Goal: Task Accomplishment & Management: Complete application form

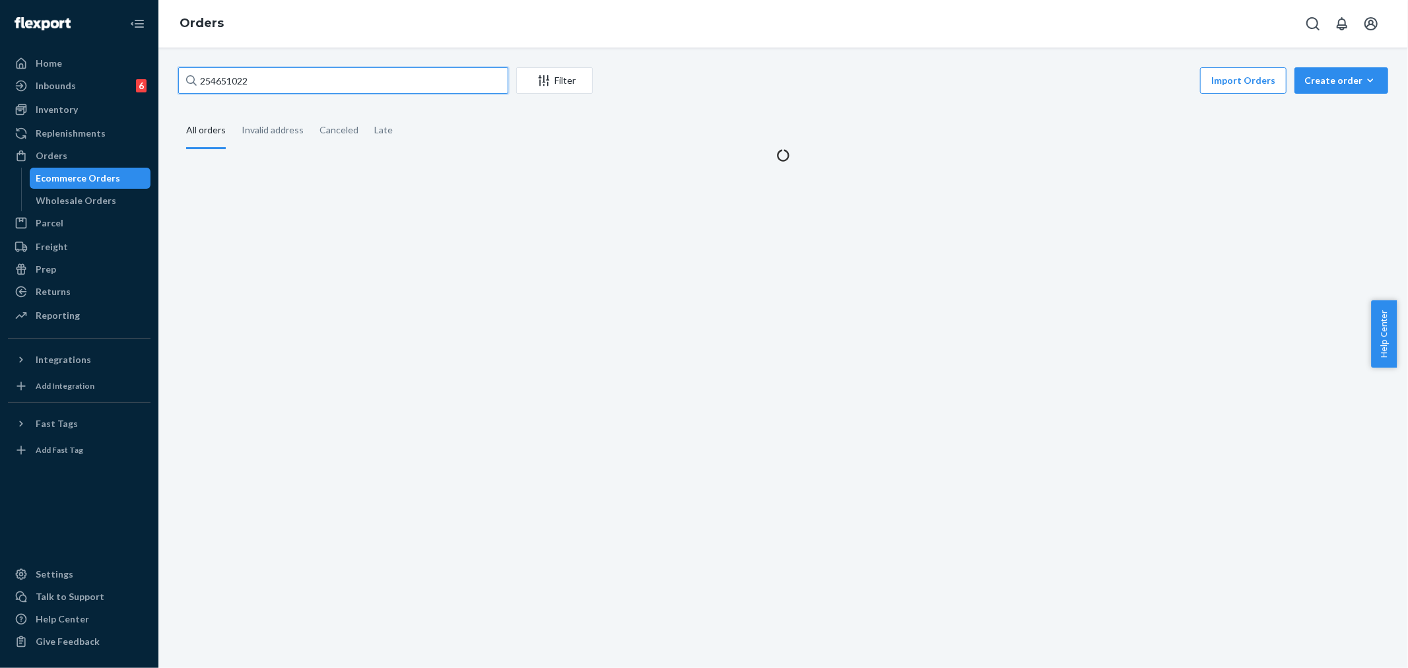
click at [230, 82] on input "254651022" at bounding box center [343, 80] width 330 height 26
type input "254530113"
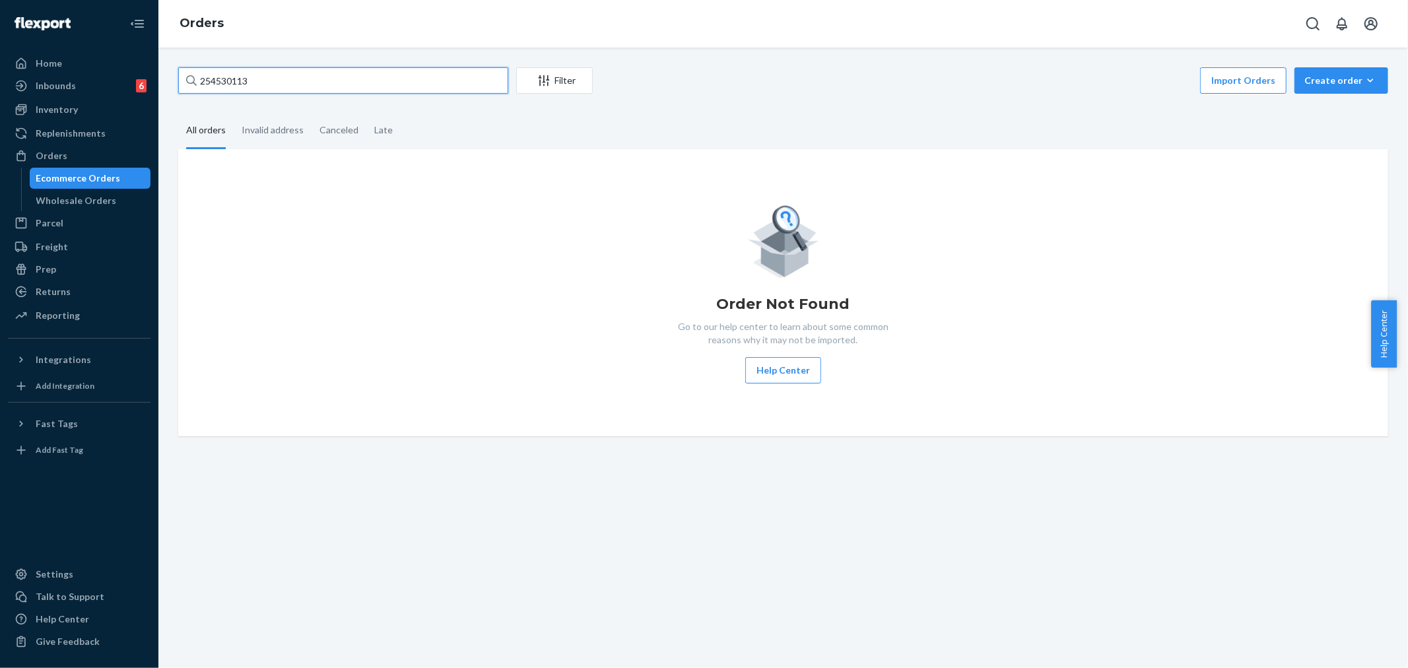
click at [228, 84] on input "254530113" at bounding box center [343, 80] width 330 height 26
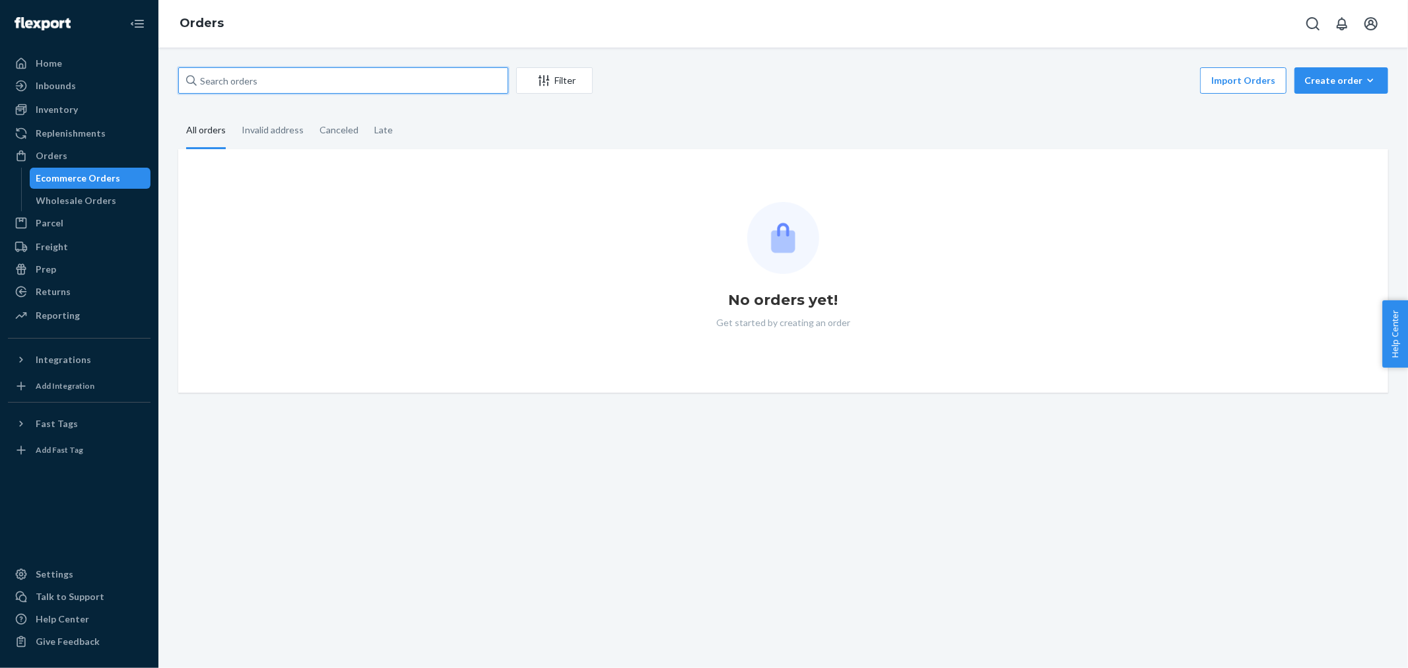
click at [221, 82] on input "text" at bounding box center [343, 80] width 330 height 26
drag, startPoint x: 228, startPoint y: 84, endPoint x: 228, endPoint y: 92, distance: 8.6
paste input "254530113"
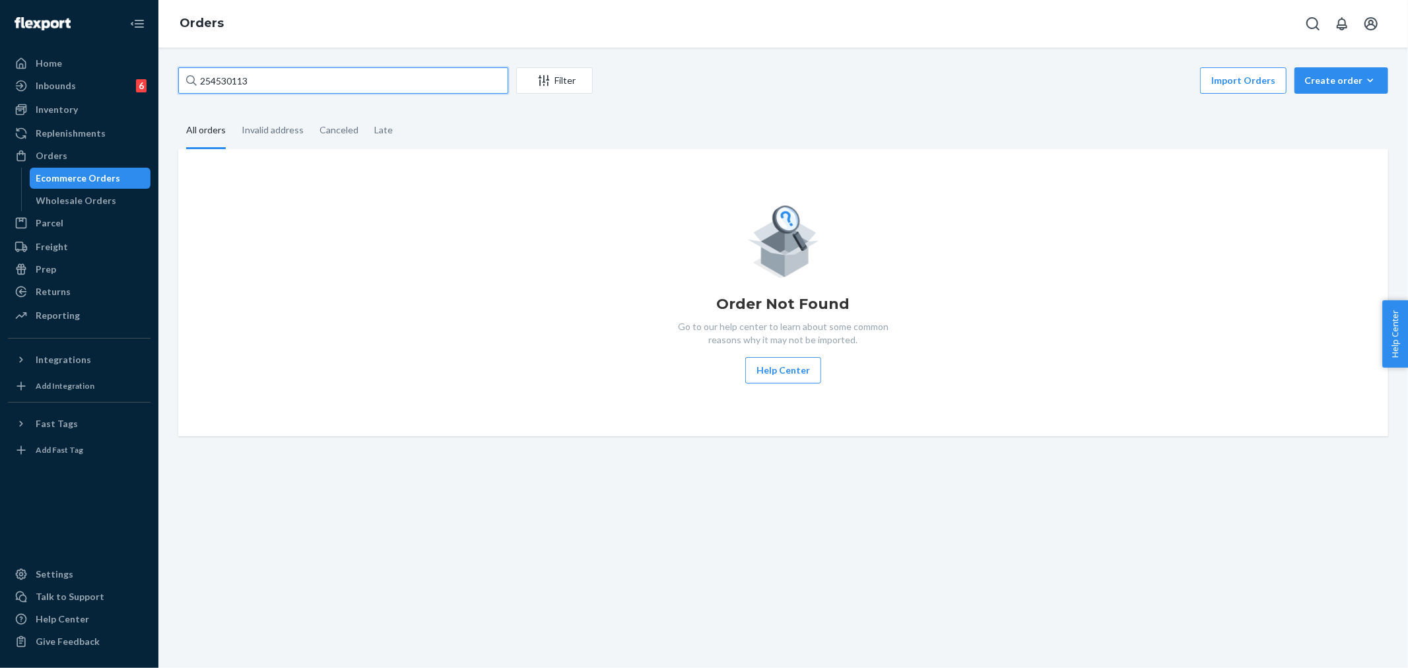
type input "254530113"
click at [641, 560] on div "254530113 Filter Import Orders Create order Ecommerce order Removal order All o…" at bounding box center [782, 358] width 1249 height 620
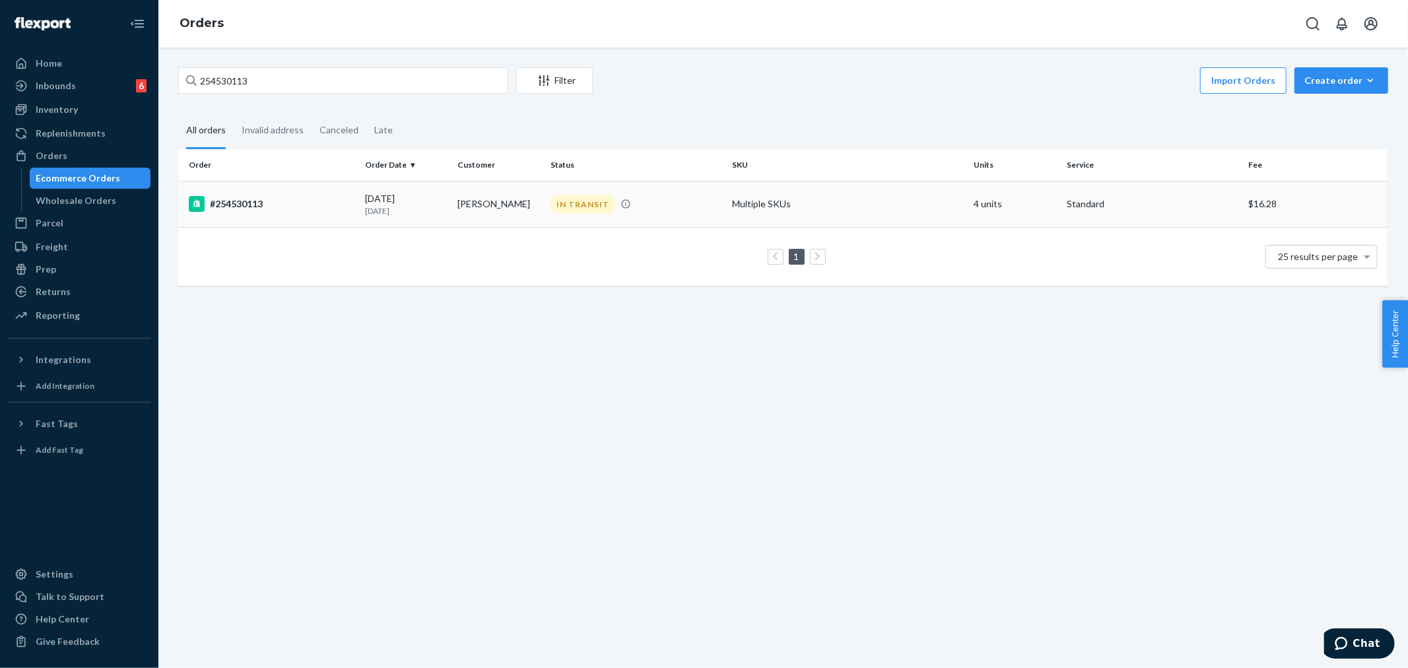
click at [557, 203] on div "IN TRANSIT" at bounding box center [582, 204] width 65 height 18
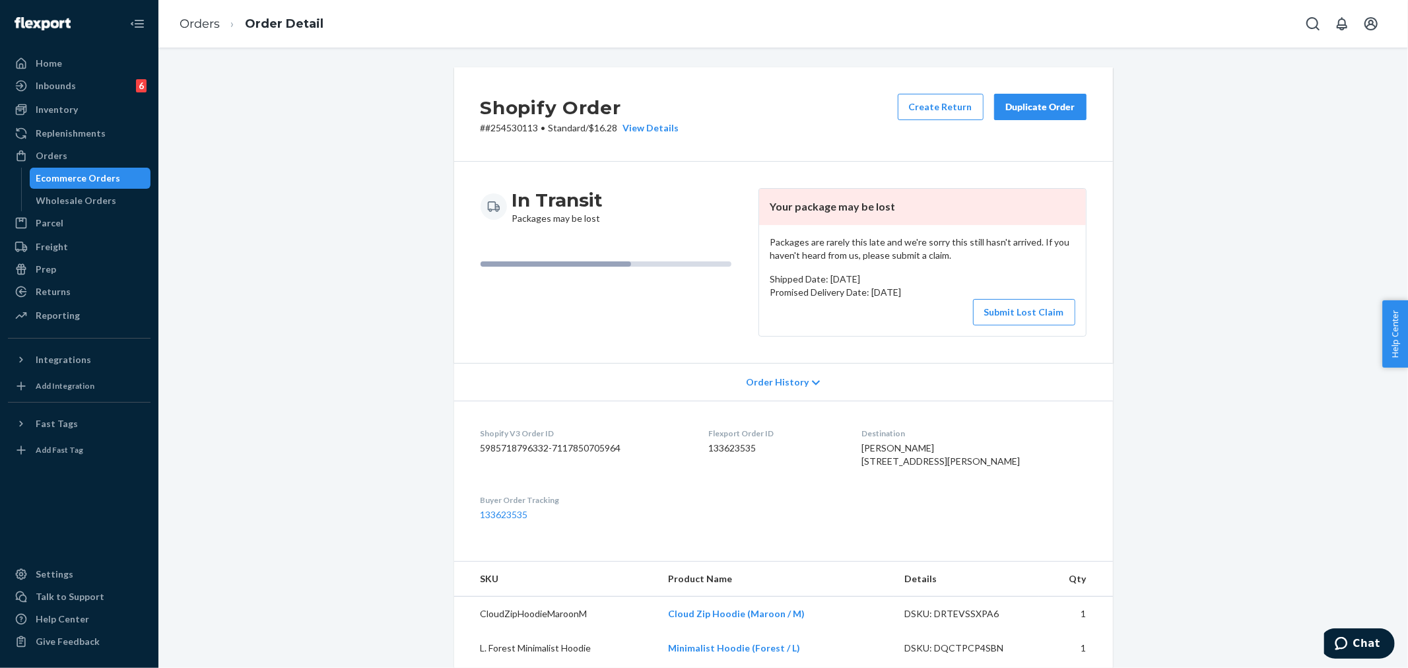
drag, startPoint x: 639, startPoint y: 331, endPoint x: 660, endPoint y: 341, distance: 23.6
click at [639, 331] on div "In Transit Packages may be lost" at bounding box center [614, 262] width 267 height 149
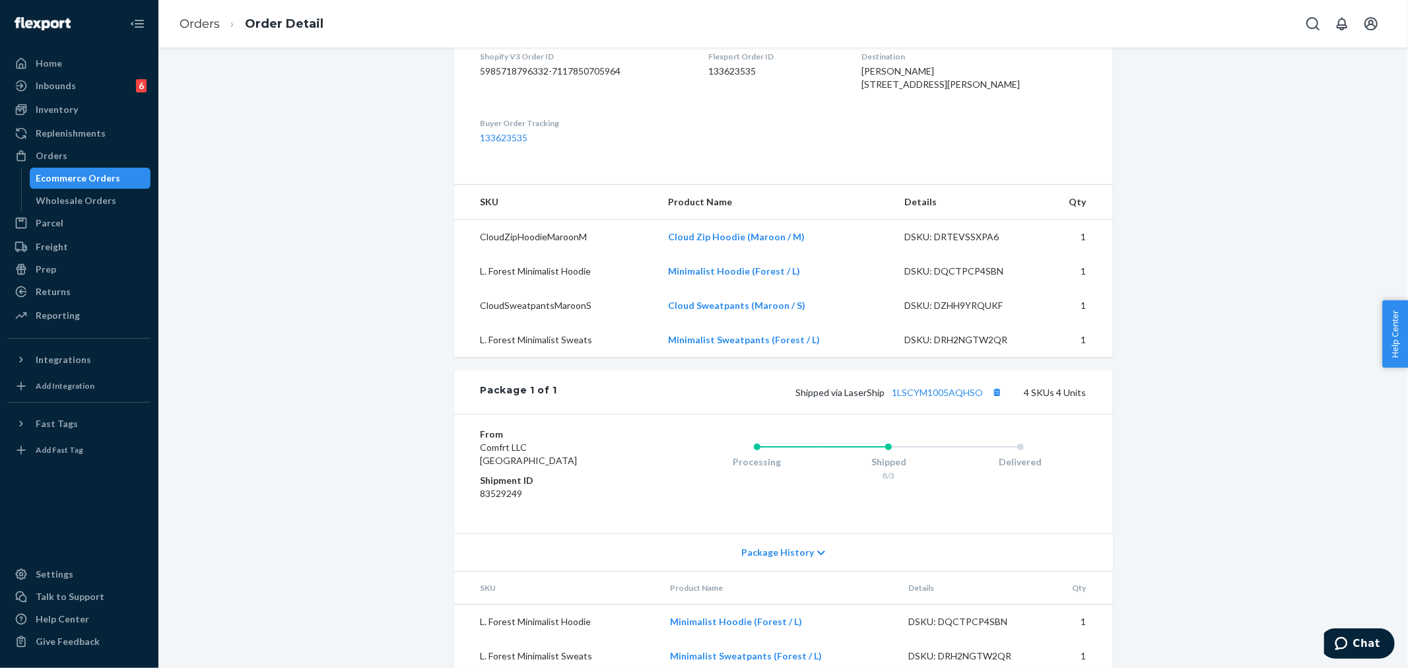
scroll to position [493, 0]
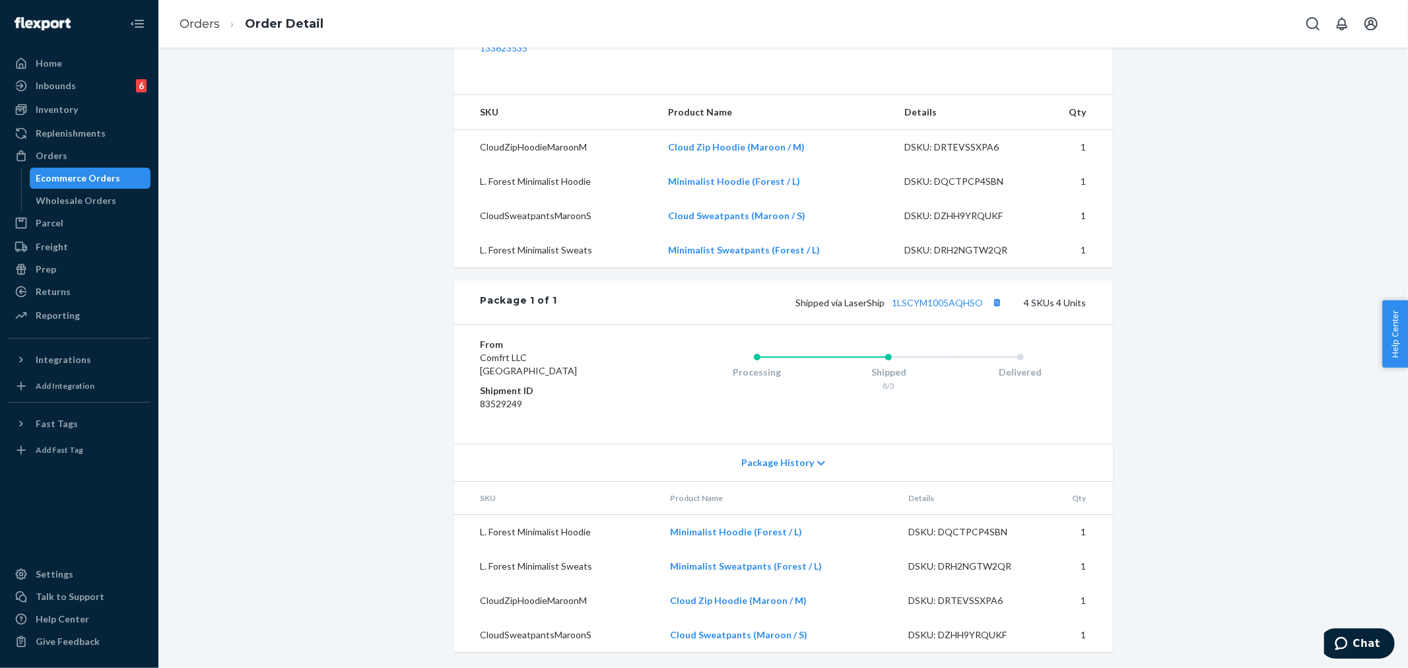
click at [817, 466] on icon at bounding box center [821, 463] width 8 height 9
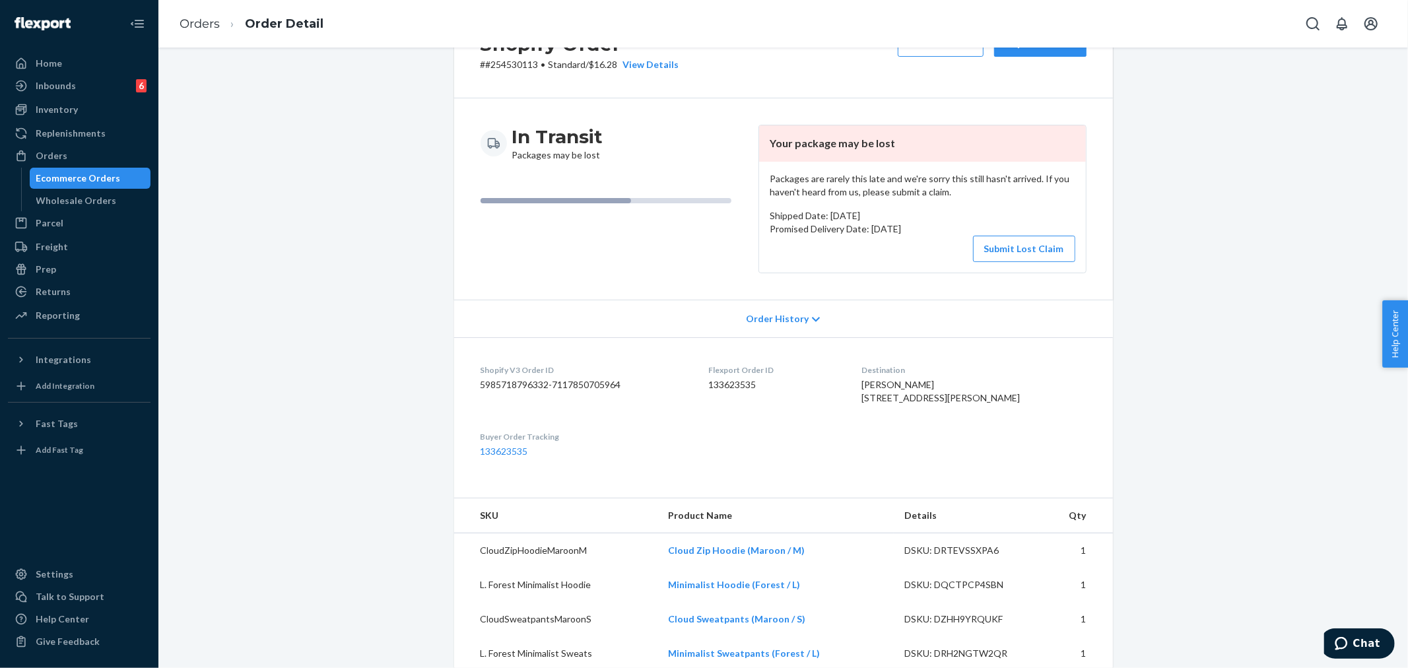
scroll to position [0, 0]
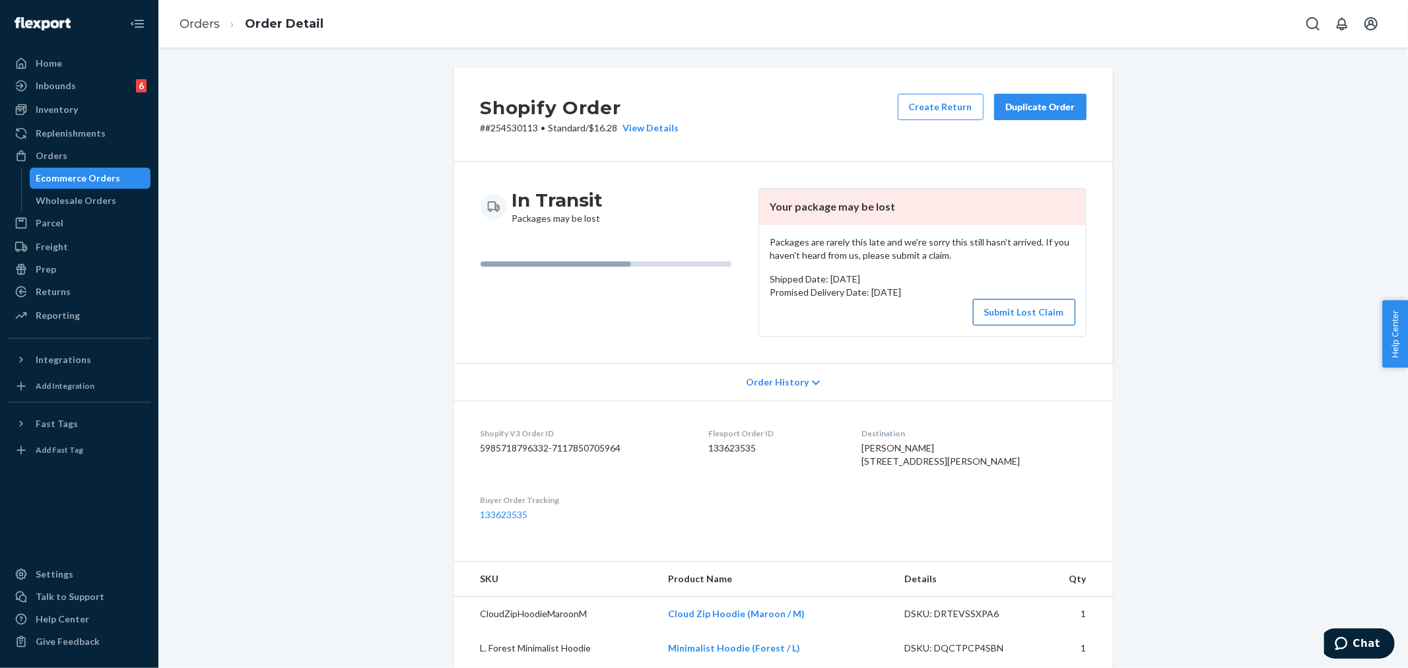
click at [1019, 319] on button "Submit Lost Claim" at bounding box center [1024, 312] width 102 height 26
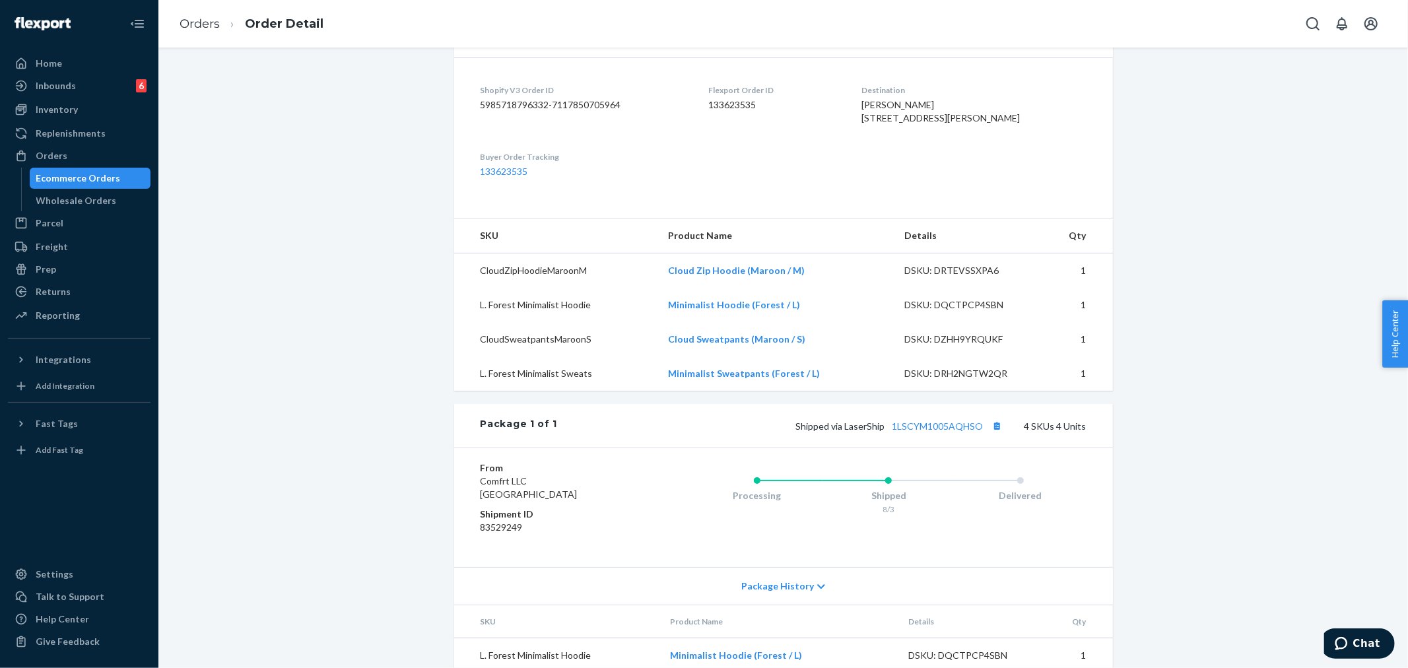
scroll to position [493, 0]
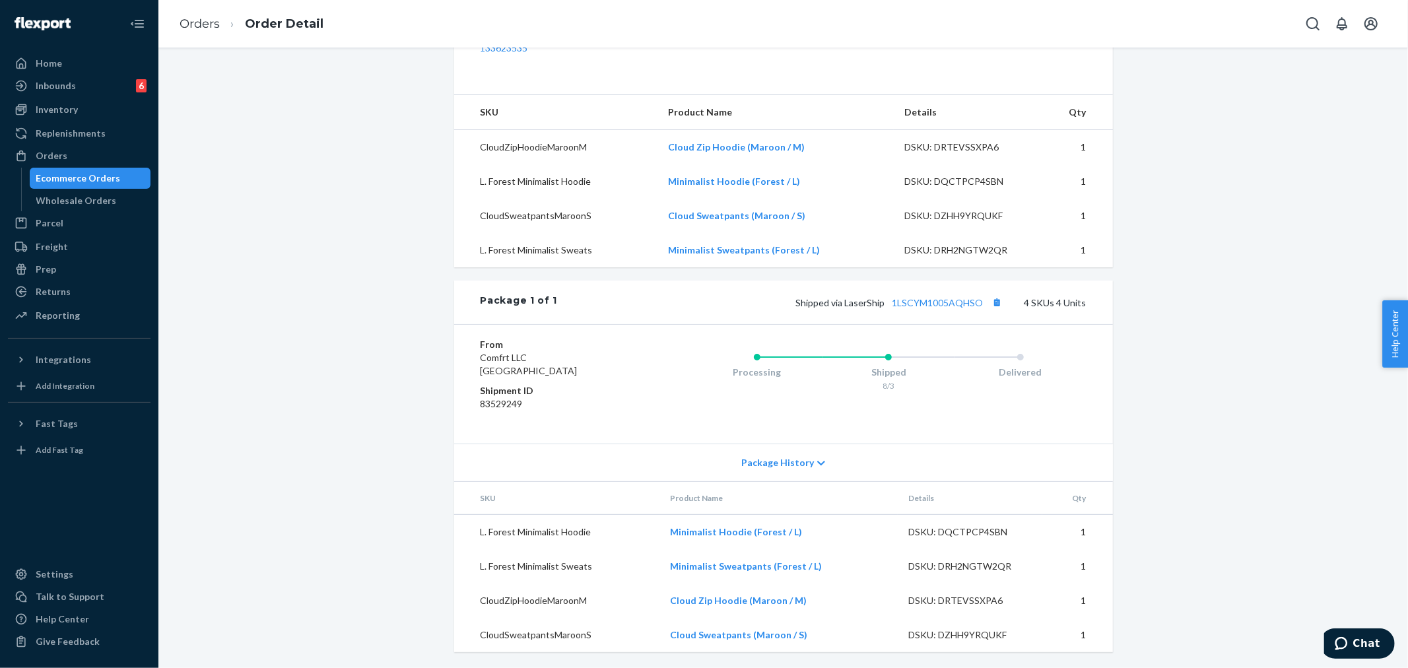
drag, startPoint x: 814, startPoint y: 460, endPoint x: 822, endPoint y: 469, distance: 12.2
click at [817, 460] on icon at bounding box center [821, 463] width 8 height 9
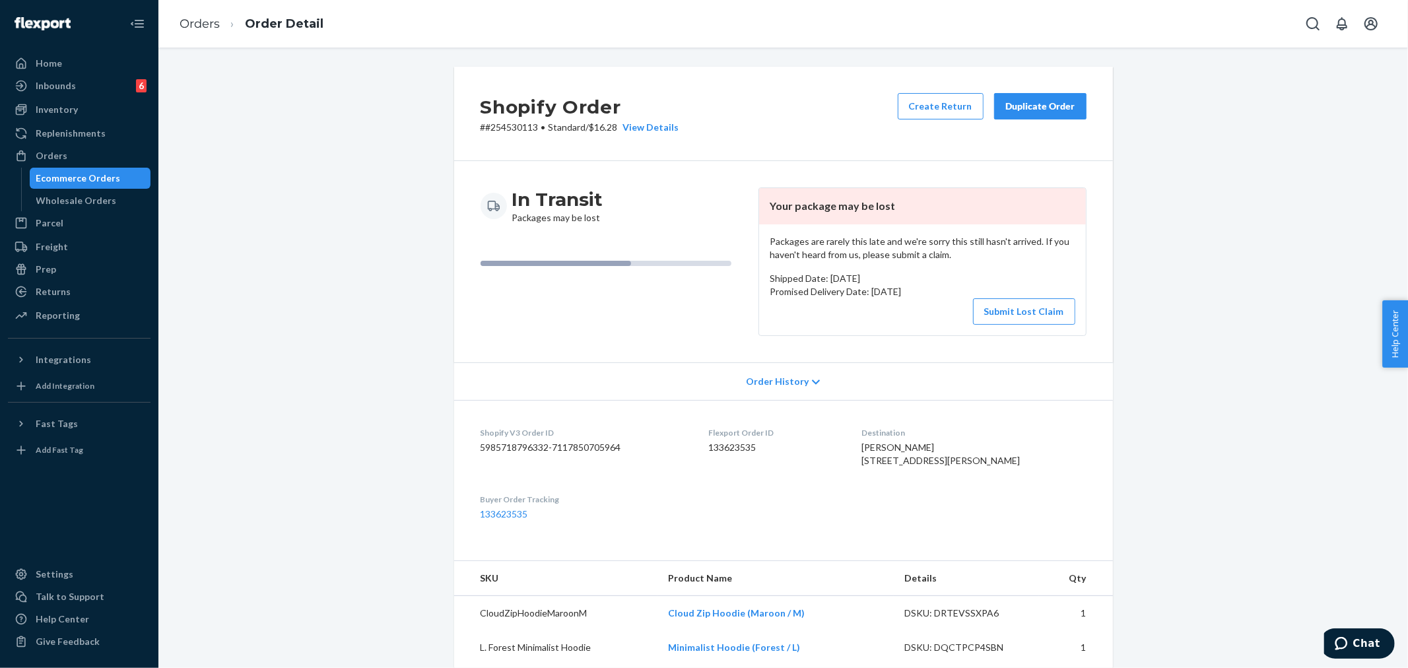
scroll to position [0, 0]
click at [1004, 304] on button "Submit Lost Claim" at bounding box center [1024, 312] width 102 height 26
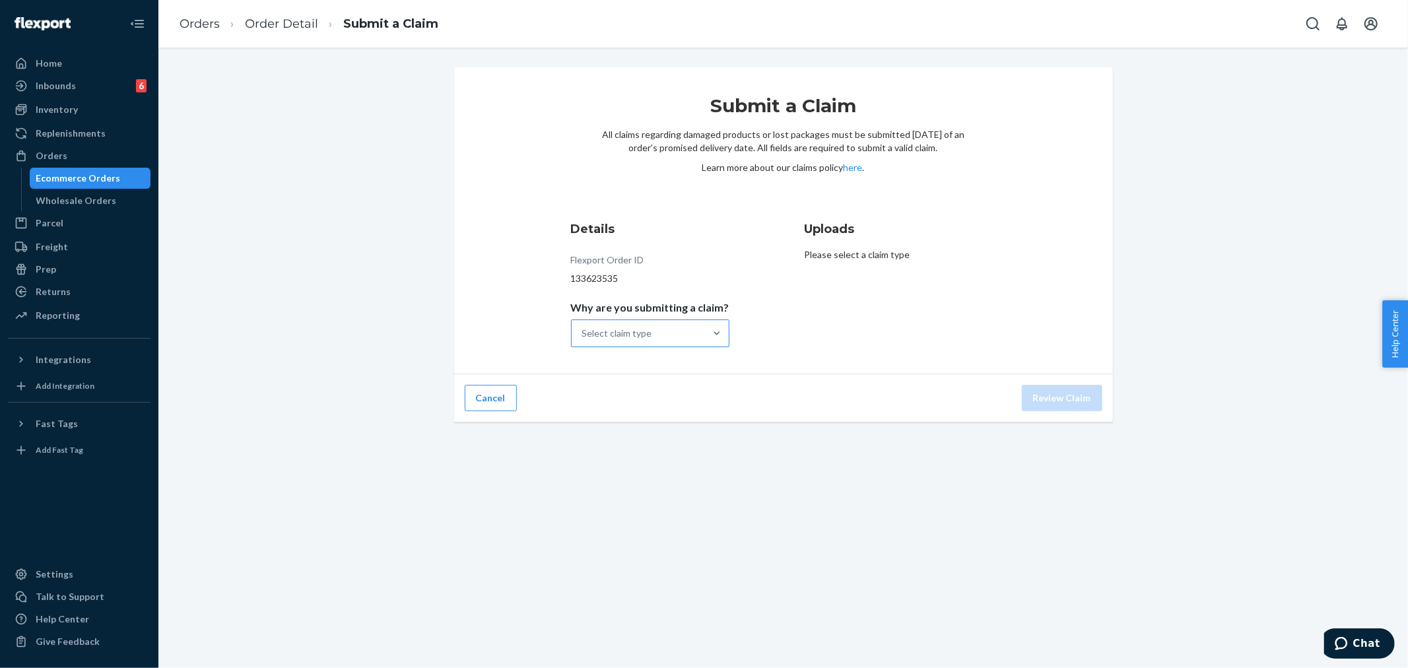
click at [684, 334] on div "Select claim type" at bounding box center [638, 333] width 133 height 26
click at [583, 334] on input "Why are you submitting a claim? Select claim type" at bounding box center [582, 333] width 1 height 13
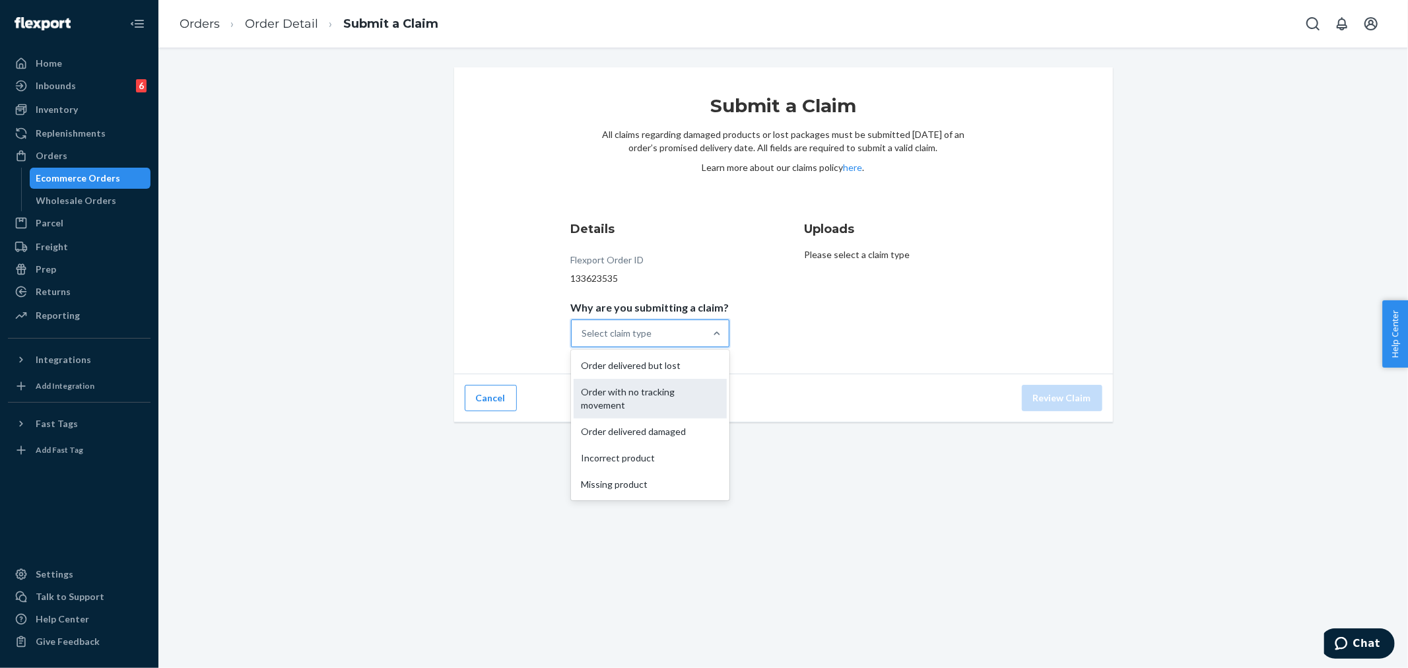
click at [668, 413] on div "Order with no tracking movement" at bounding box center [650, 399] width 153 height 40
click at [583, 340] on input "Why are you submitting a claim? option Order with no tracking movement focused,…" at bounding box center [582, 333] width 1 height 13
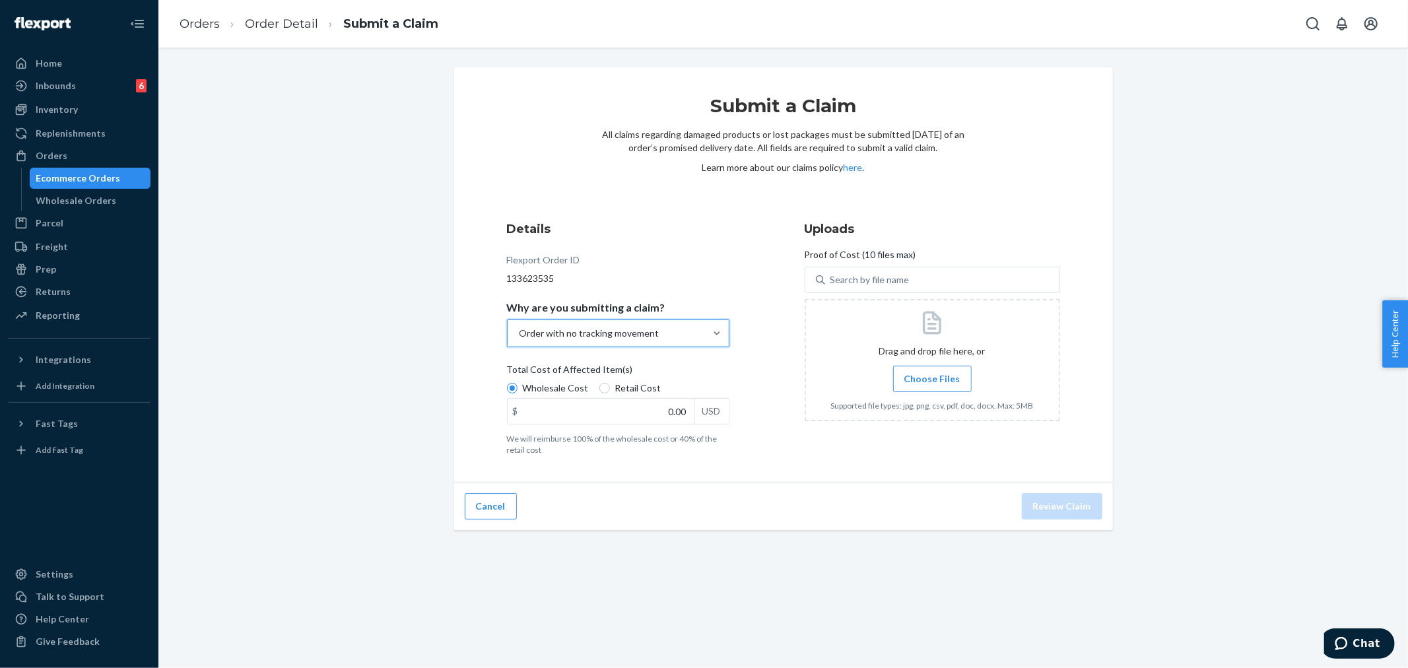
click at [940, 381] on span "Choose Files" at bounding box center [932, 378] width 56 height 13
click at [933, 381] on input "Choose Files" at bounding box center [932, 379] width 1 height 15
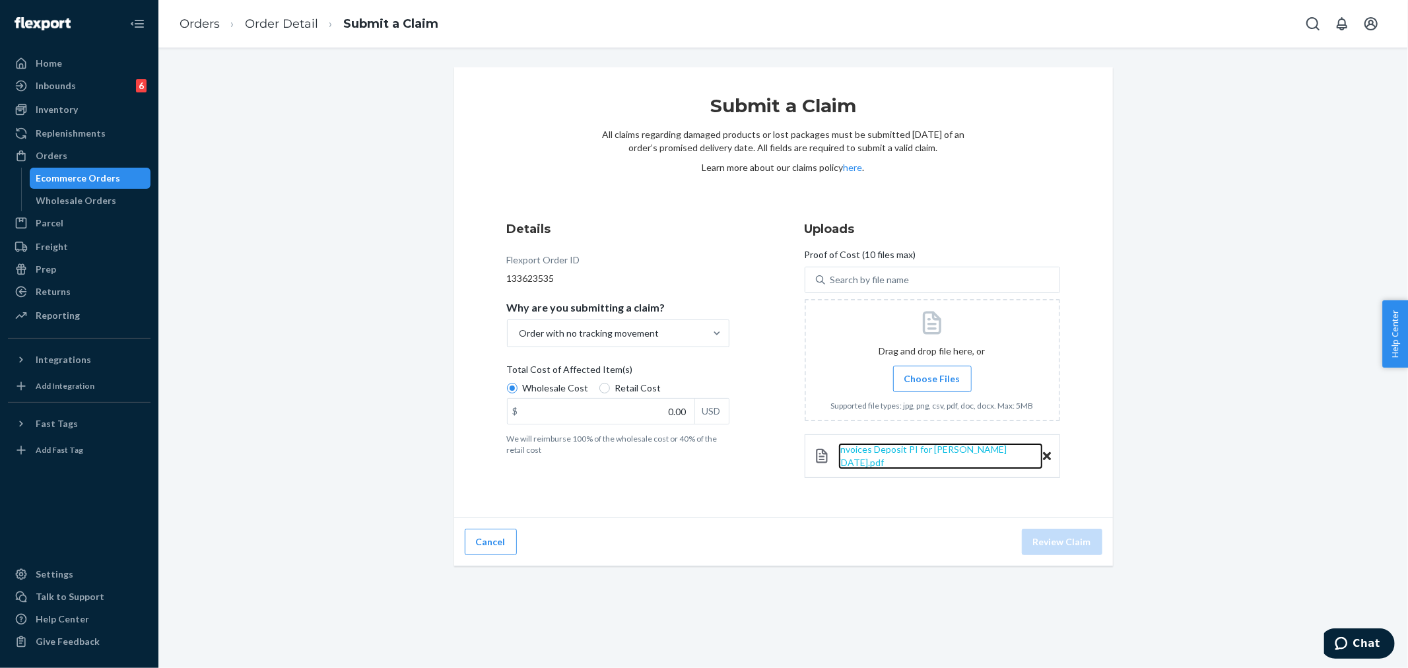
click at [931, 451] on span "invoices Deposit PI for [PERSON_NAME] [DATE].pdf" at bounding box center [922, 456] width 168 height 24
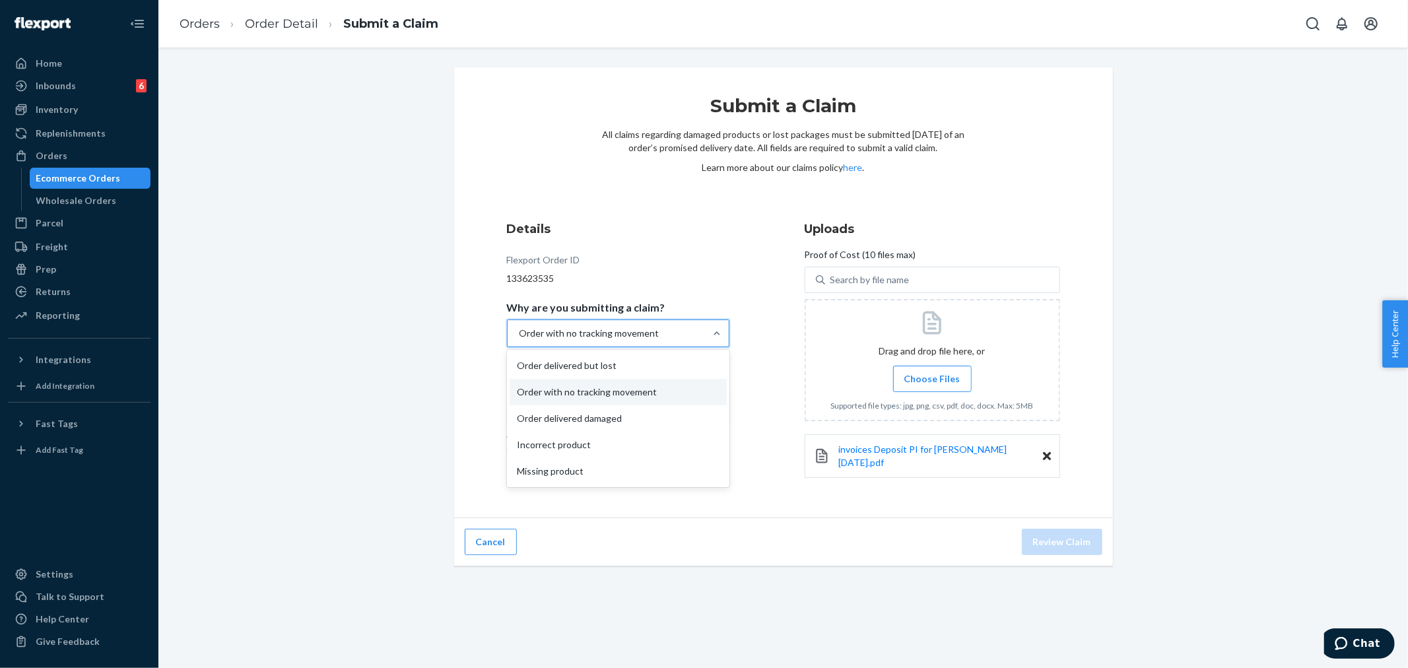
click at [576, 331] on div "Order with no tracking movement" at bounding box center [589, 333] width 140 height 13
click at [519, 331] on input "Why are you submitting a claim? option Order with no tracking movement, selecte…" at bounding box center [518, 333] width 1 height 13
click at [748, 383] on div "Details Flexport Order ID 133623535 Why are you submitting a claim? option Orde…" at bounding box center [634, 356] width 255 height 286
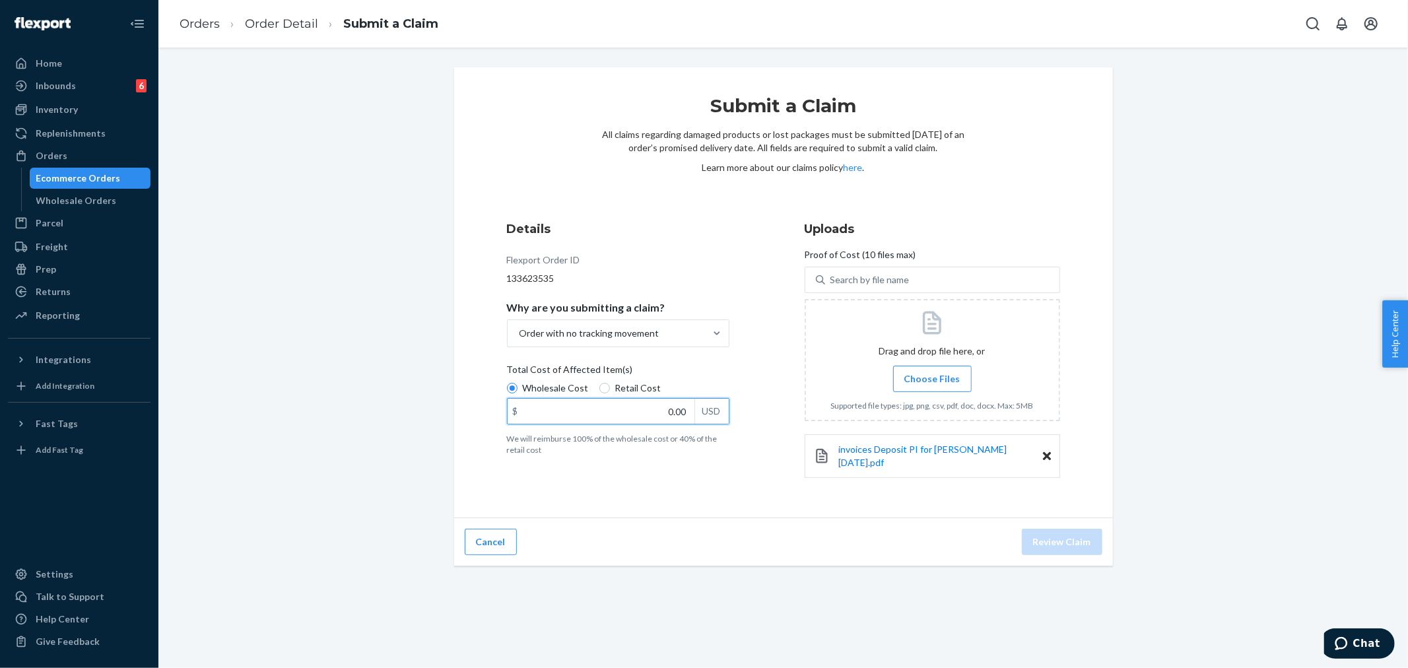
click at [612, 406] on input "0.00" at bounding box center [601, 411] width 187 height 25
type input "171.00"
click at [958, 566] on div "Submit a Claim All claims regarding damaged products or lost packages must be s…" at bounding box center [782, 358] width 1249 height 620
click at [1058, 530] on button "Review Claim" at bounding box center [1062, 542] width 81 height 26
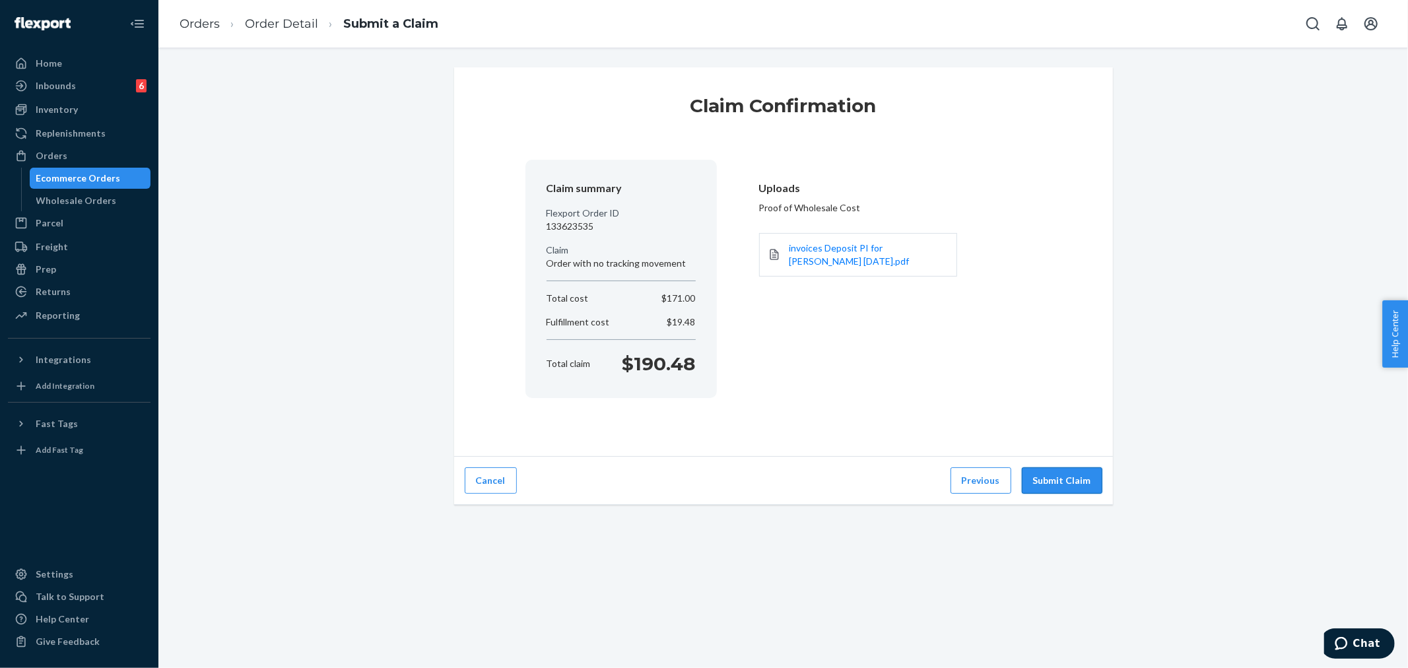
click at [1058, 485] on button "Submit Claim" at bounding box center [1062, 480] width 81 height 26
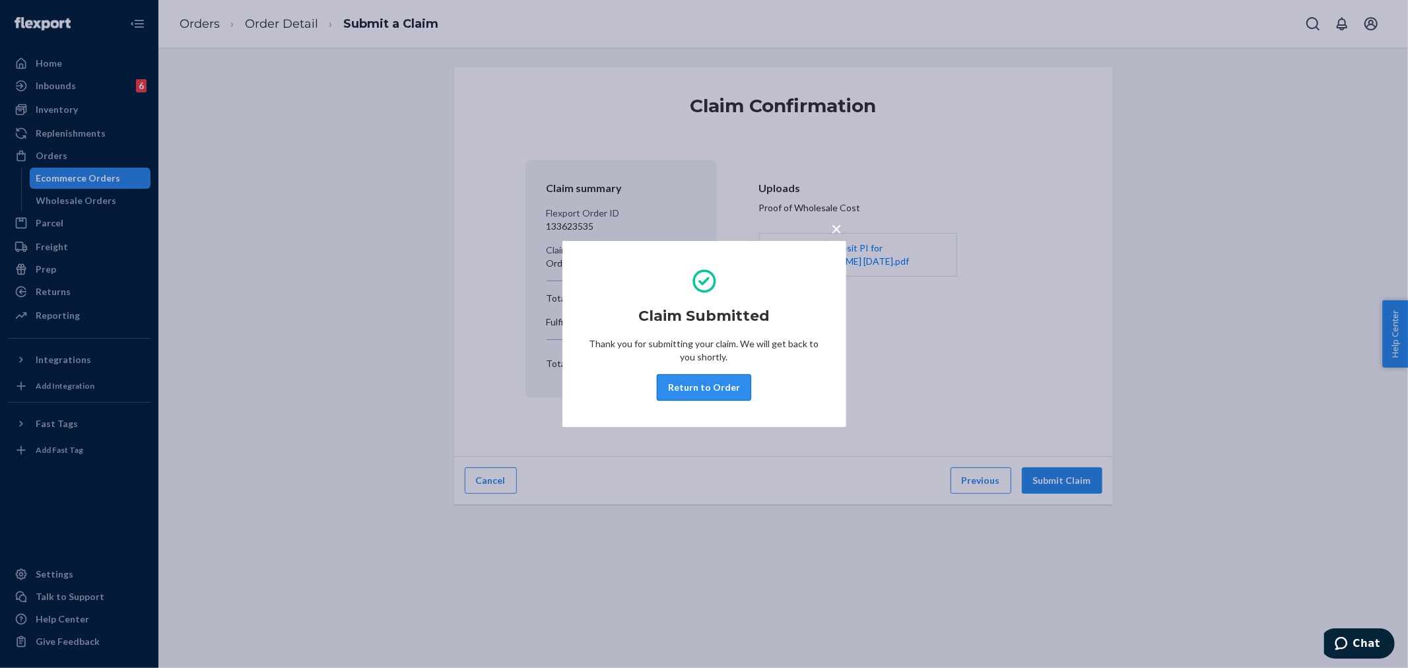
click at [712, 378] on button "Return to Order" at bounding box center [704, 387] width 94 height 26
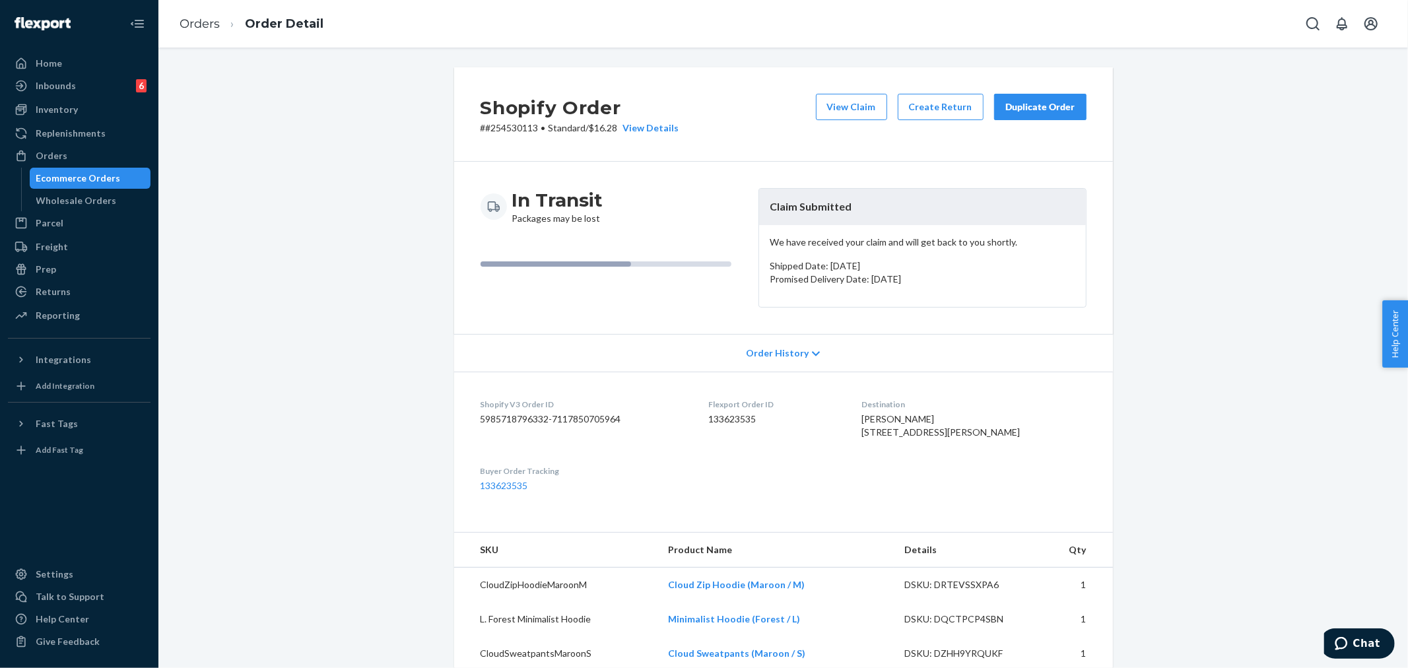
click at [506, 131] on p "# #254530113 • Standard / $16.28 View Details" at bounding box center [580, 127] width 199 height 13
click at [508, 129] on p "# #254530113 • Standard / $16.28 View Details" at bounding box center [580, 127] width 199 height 13
copy p "254530113"
drag, startPoint x: 785, startPoint y: 200, endPoint x: 884, endPoint y: 207, distance: 99.3
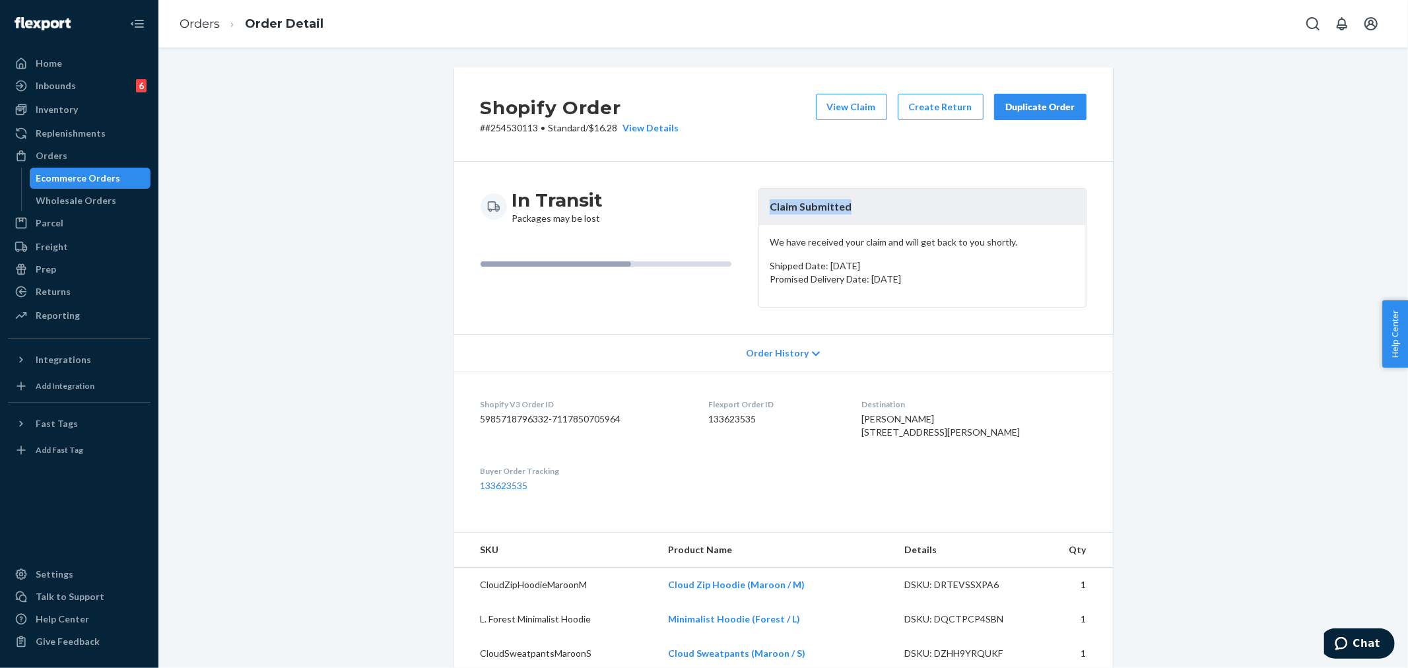
click at [883, 206] on header "Claim Submitted" at bounding box center [922, 207] width 327 height 36
copy header "Claim Submitted"
click at [1364, 643] on span "Chat" at bounding box center [1365, 643] width 27 height 12
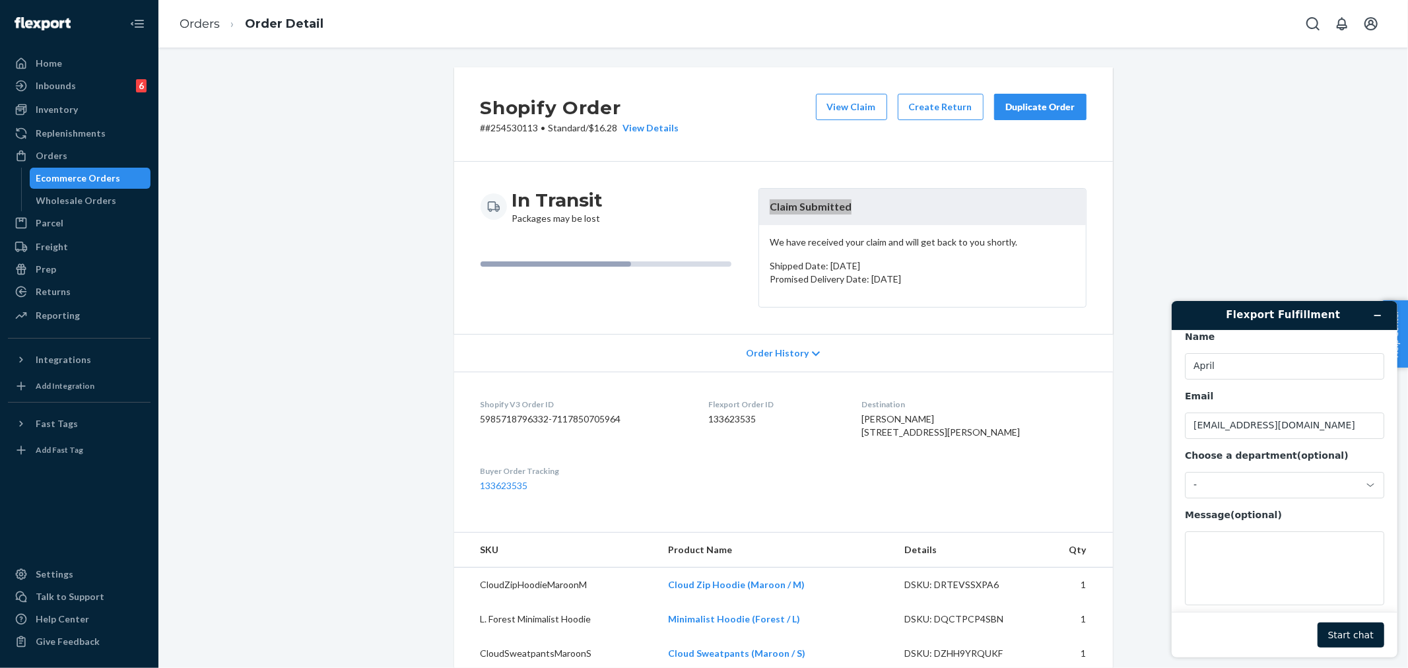
scroll to position [43, 0]
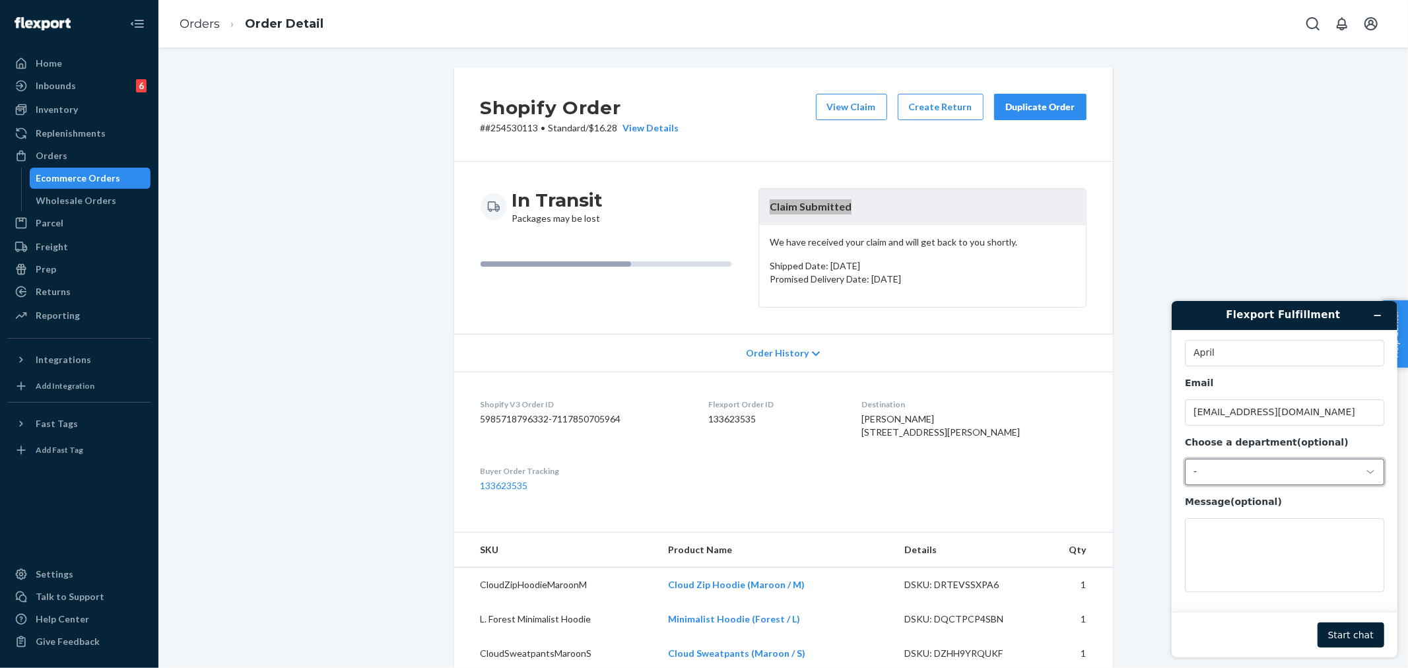
click at [1258, 473] on div "-" at bounding box center [1276, 471] width 166 height 12
click at [1274, 527] on li "Messaging (Chat Team)" at bounding box center [1282, 527] width 195 height 24
click at [1219, 532] on textarea "Message (optional)" at bounding box center [1283, 554] width 199 height 74
type textarea "Good morning! I just wanted to follow up regarding order"
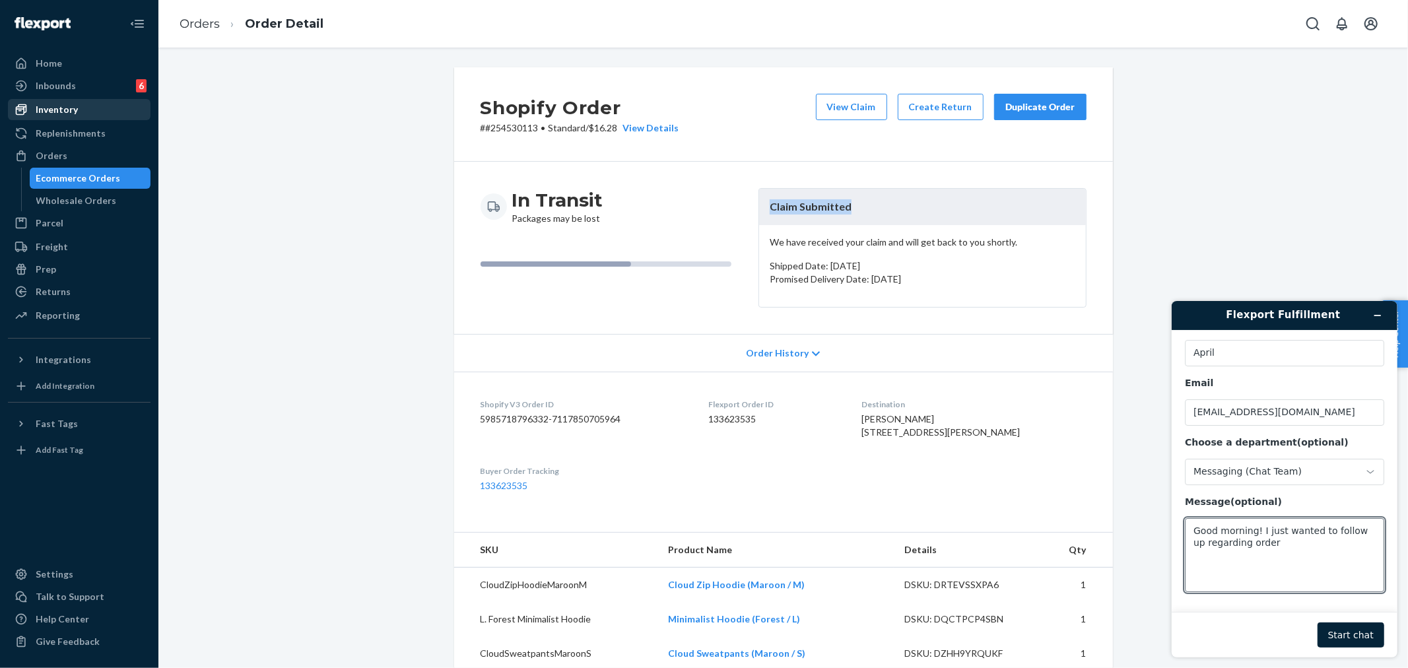
drag, startPoint x: 62, startPoint y: 97, endPoint x: 63, endPoint y: 106, distance: 8.6
click at [62, 97] on div "Inbounds 6 Shipping Plans Problems 6" at bounding box center [79, 86] width 143 height 22
click at [57, 152] on div "Orders" at bounding box center [52, 155] width 32 height 13
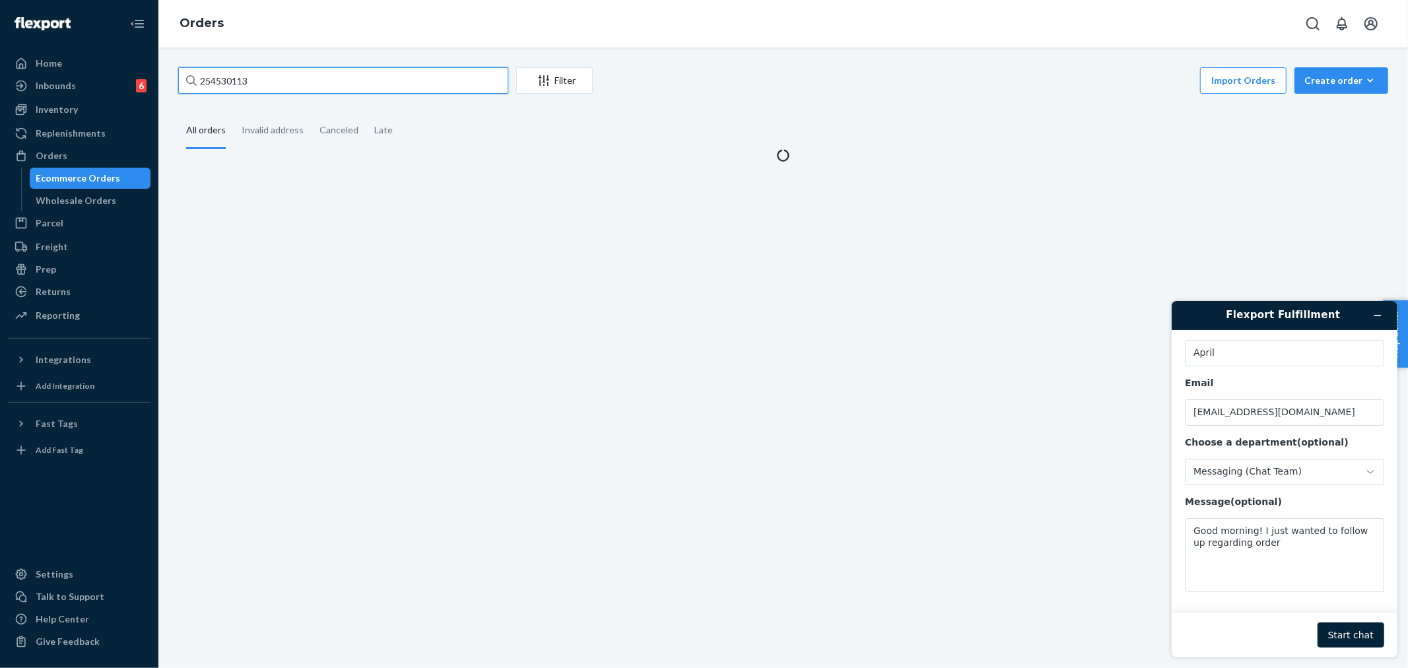
click at [207, 81] on input "254530113" at bounding box center [343, 80] width 330 height 26
click at [209, 81] on input "254530113" at bounding box center [343, 80] width 330 height 26
paste input "43341"
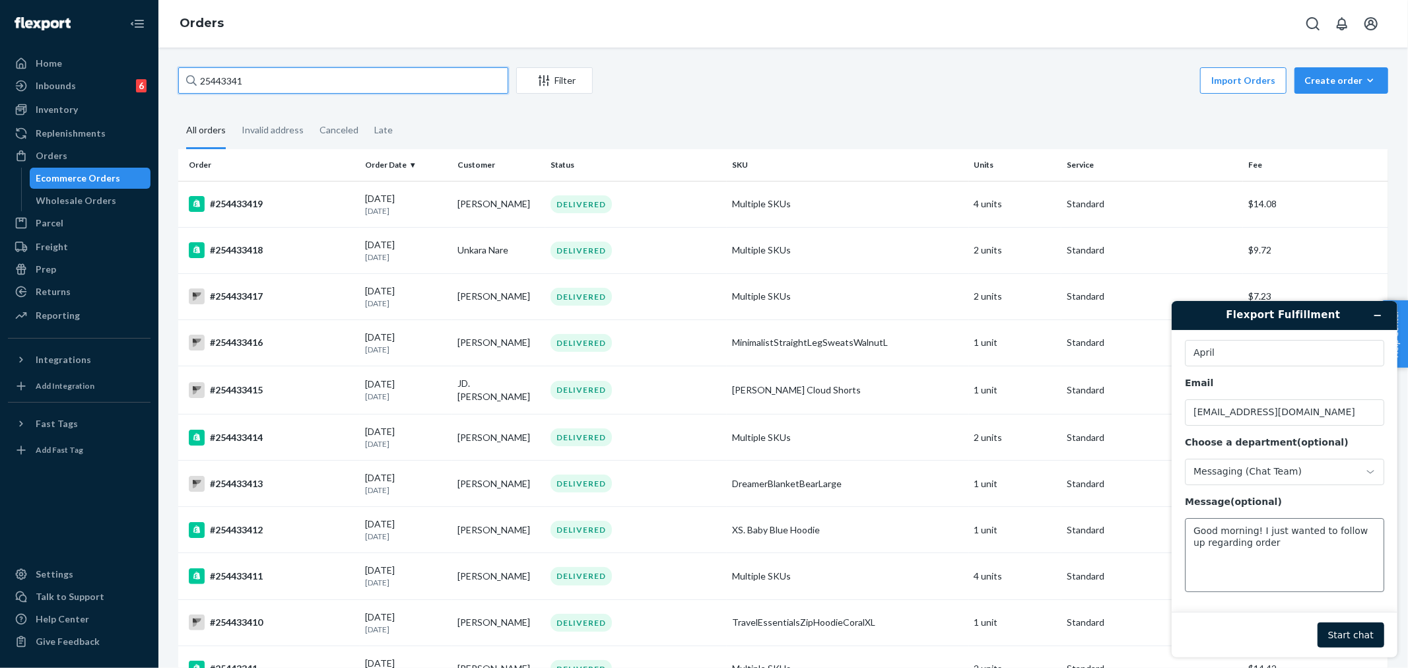
type input "25443341"
click at [1277, 544] on textarea "Good morning! I just wanted to follow up regarding order" at bounding box center [1283, 554] width 199 height 74
drag, startPoint x: 1286, startPoint y: 556, endPoint x: 1349, endPoint y: 558, distance: 62.8
click at [1349, 558] on textarea "Good morning! I just wanted to follow up regarding order 25443341. It shows acc…" at bounding box center [1283, 554] width 199 height 74
type textarea "Good morning! I just wanted to follow up regarding order 25443341. It shows acc…"
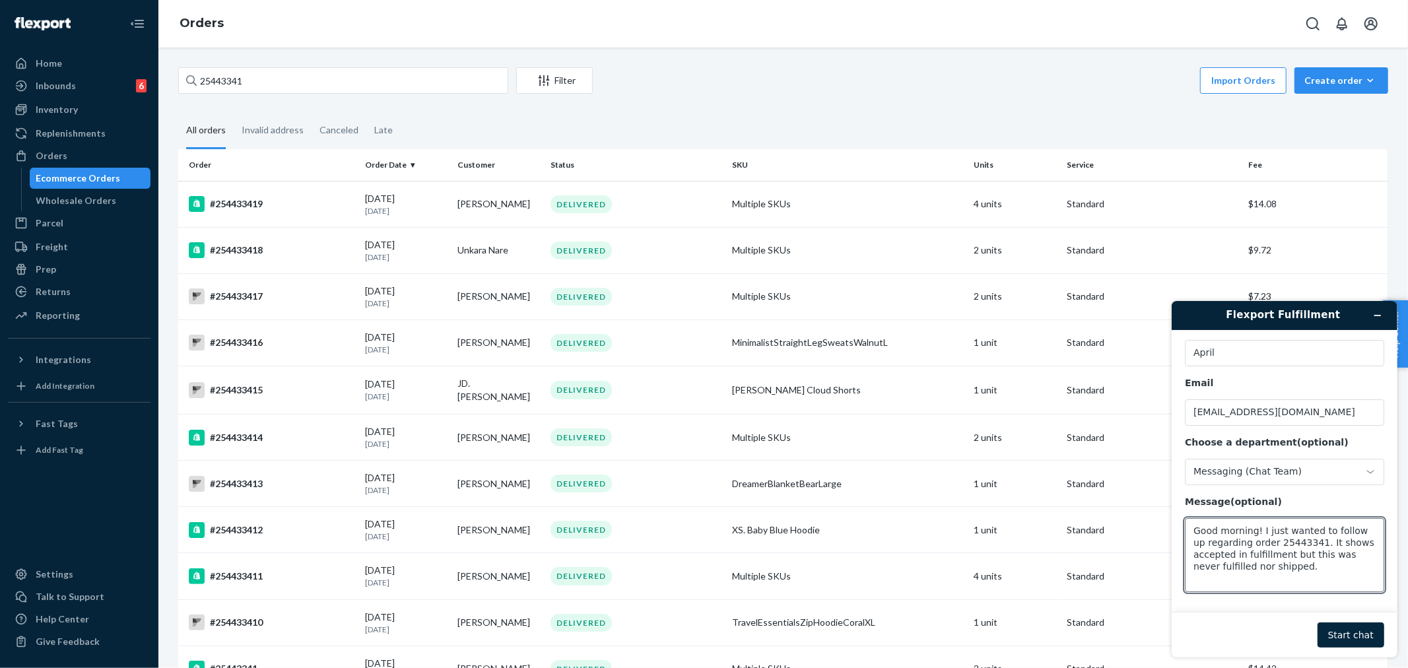
click at [1346, 637] on button "Start chat" at bounding box center [1350, 634] width 67 height 25
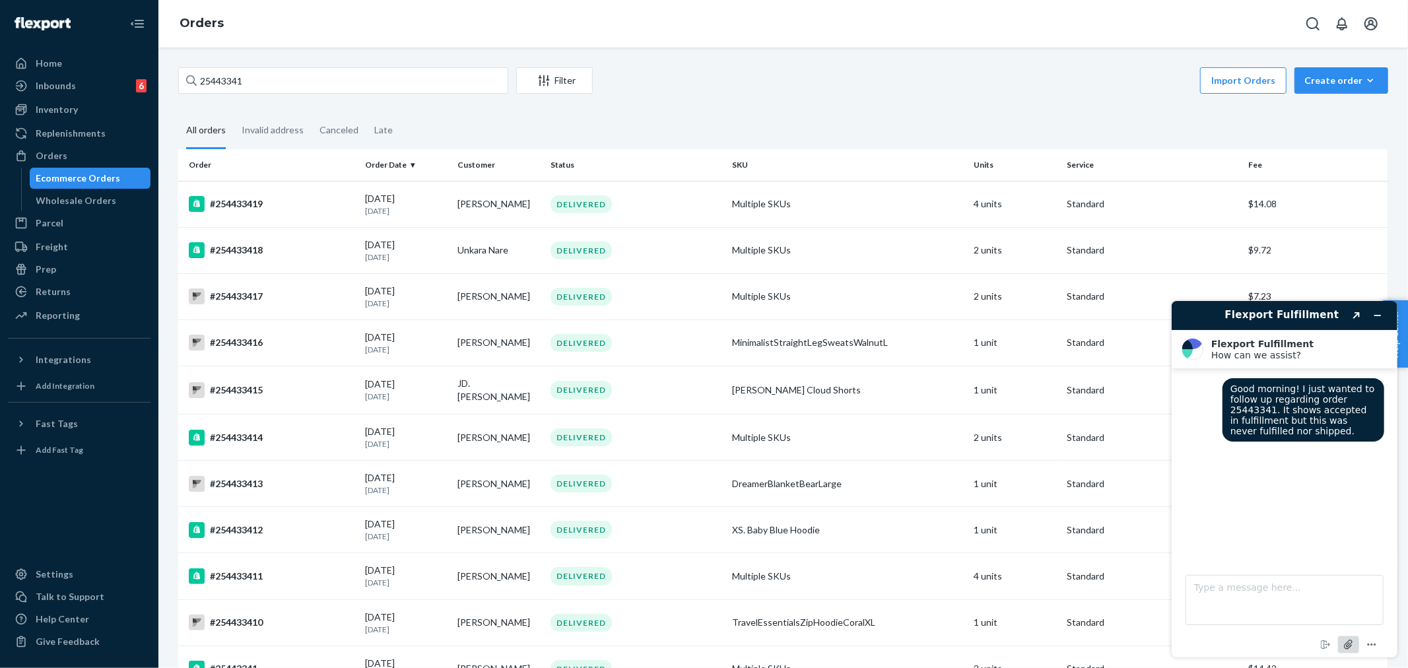
click at [1346, 644] on icon "Attach file" at bounding box center [1348, 644] width 11 height 11
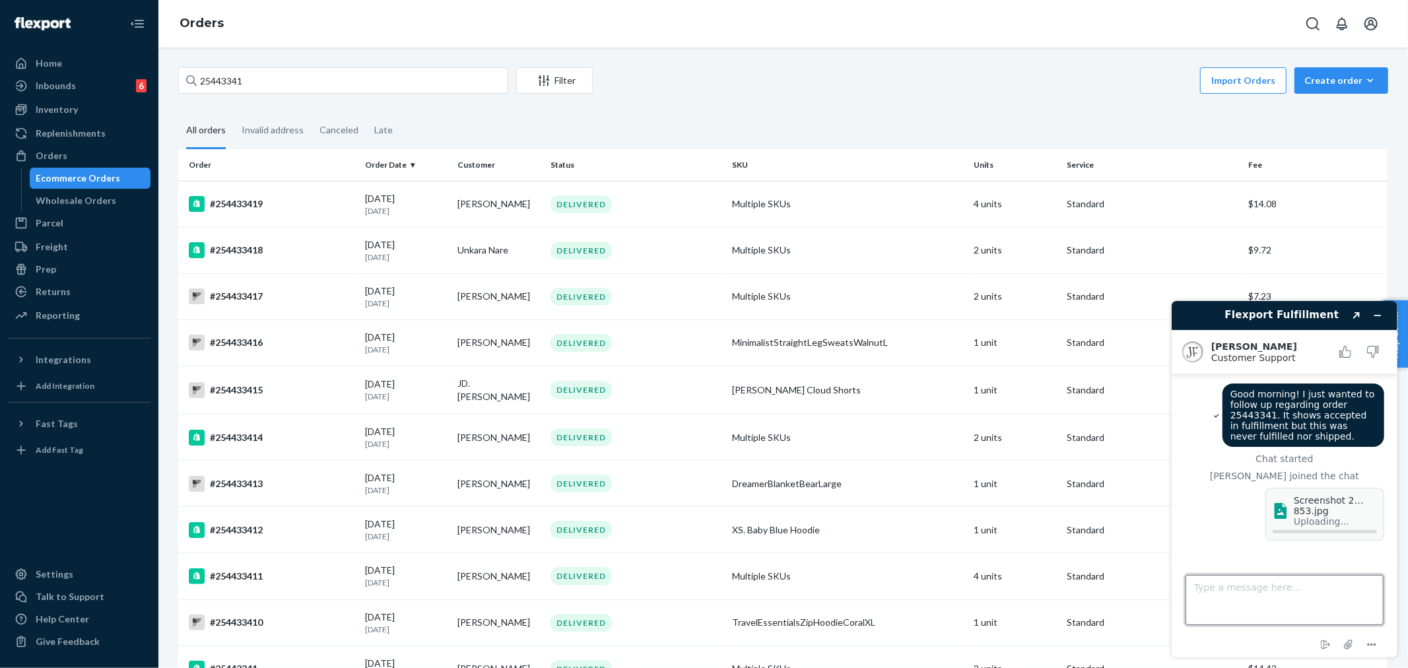
click at [1232, 593] on textarea "Type a message here..." at bounding box center [1284, 599] width 198 height 50
click at [1352, 648] on icon "Attach file" at bounding box center [1348, 644] width 24 height 24
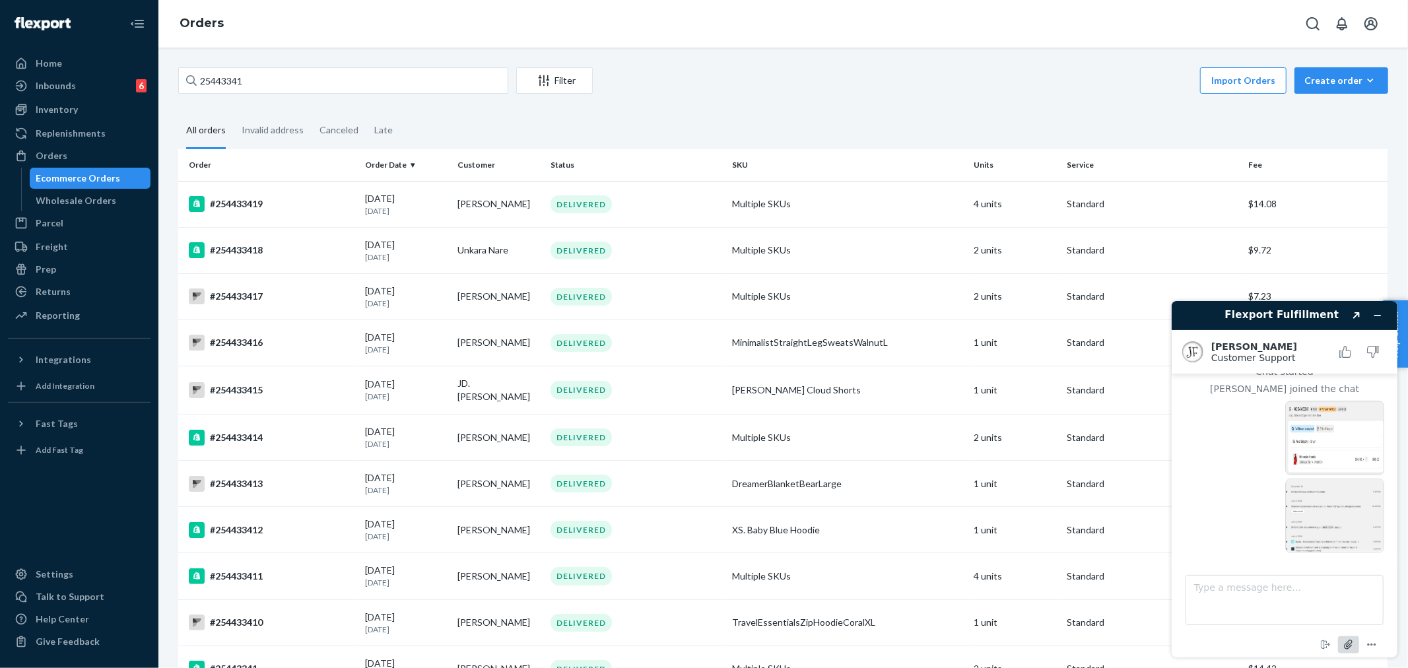
scroll to position [170, 0]
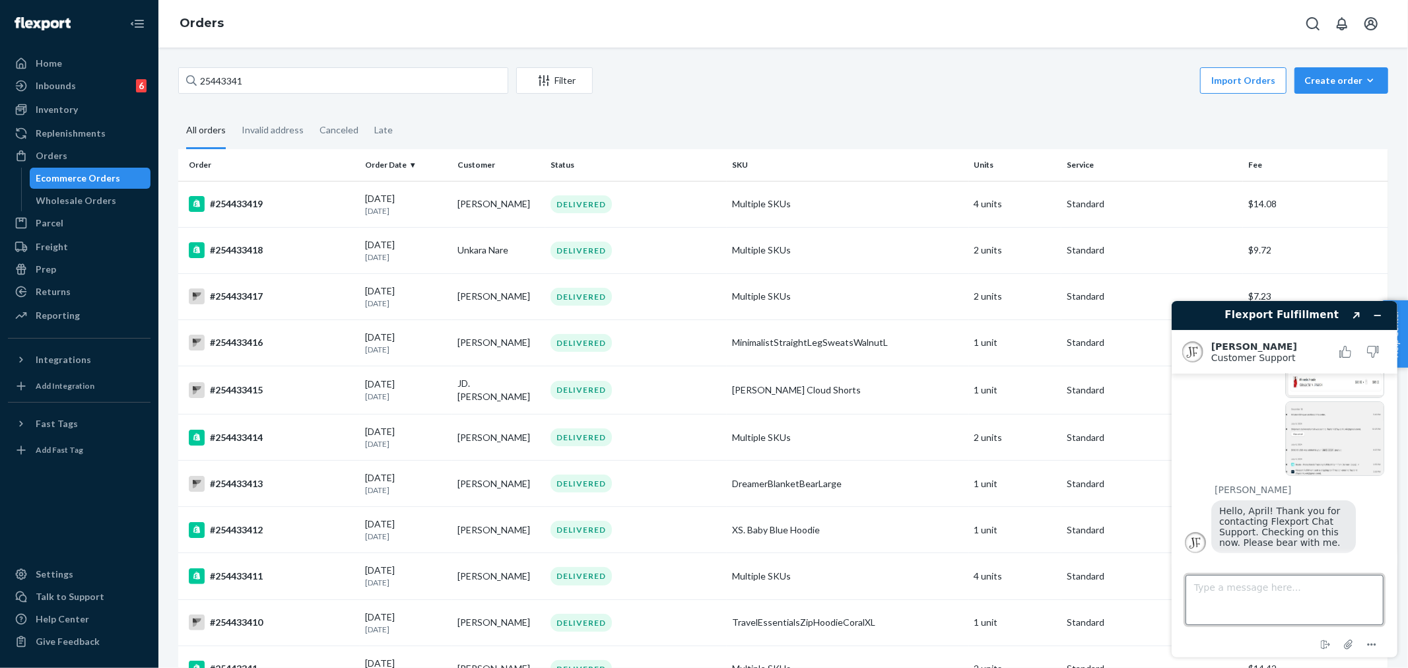
click at [1238, 589] on textarea "Type a message here..." at bounding box center [1284, 599] width 198 height 50
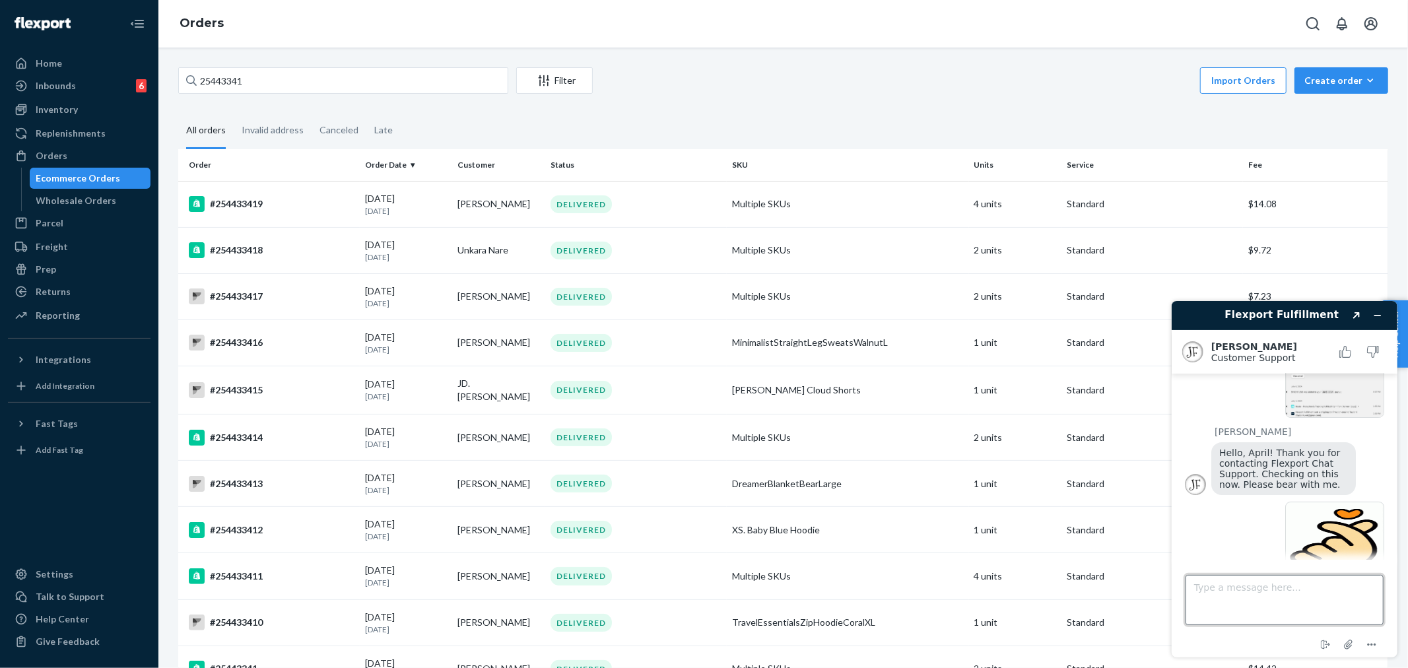
scroll to position [308, 0]
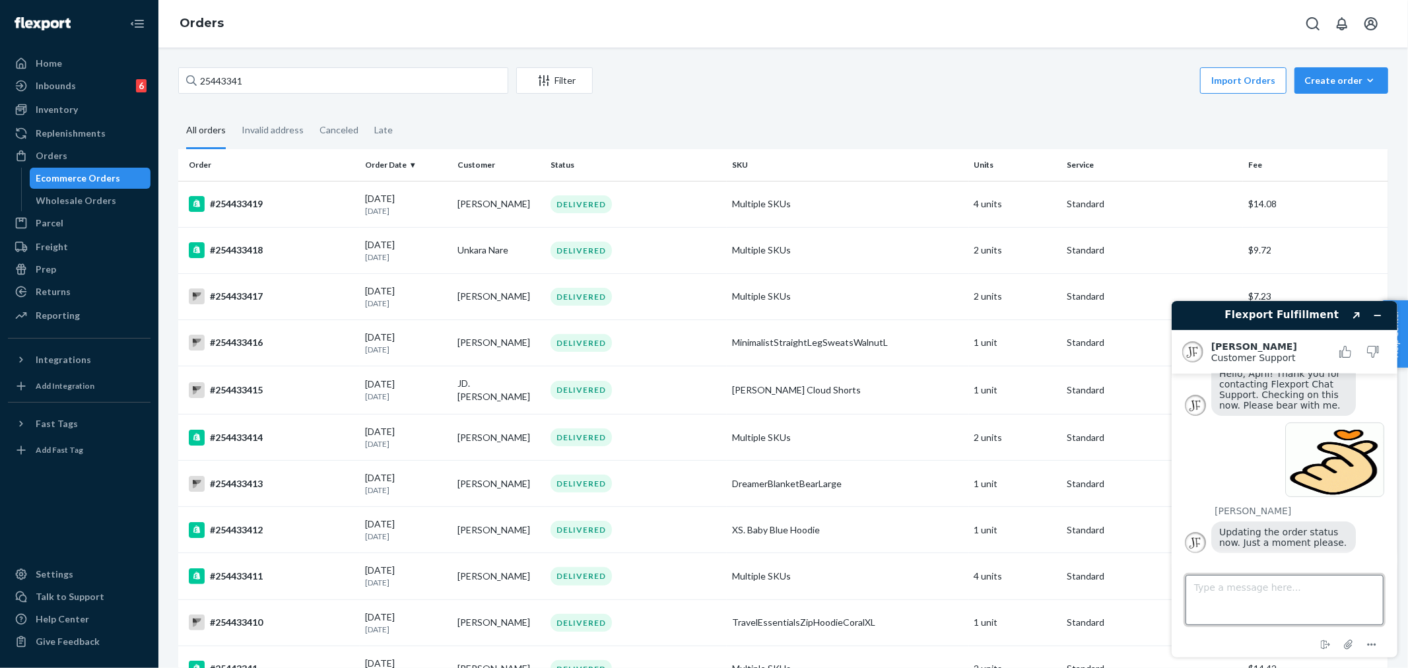
click at [1258, 585] on textarea "Type a message here..." at bounding box center [1284, 599] width 198 height 50
type textarea "thanks!"
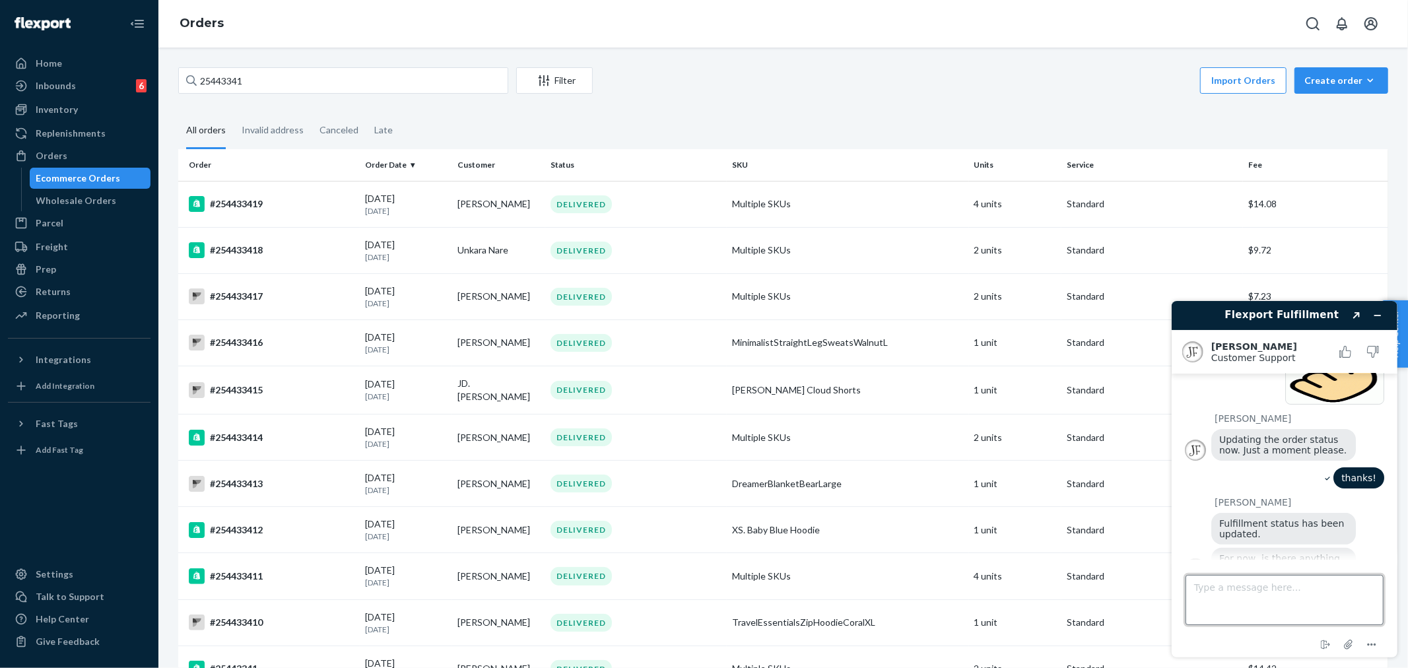
scroll to position [430, 0]
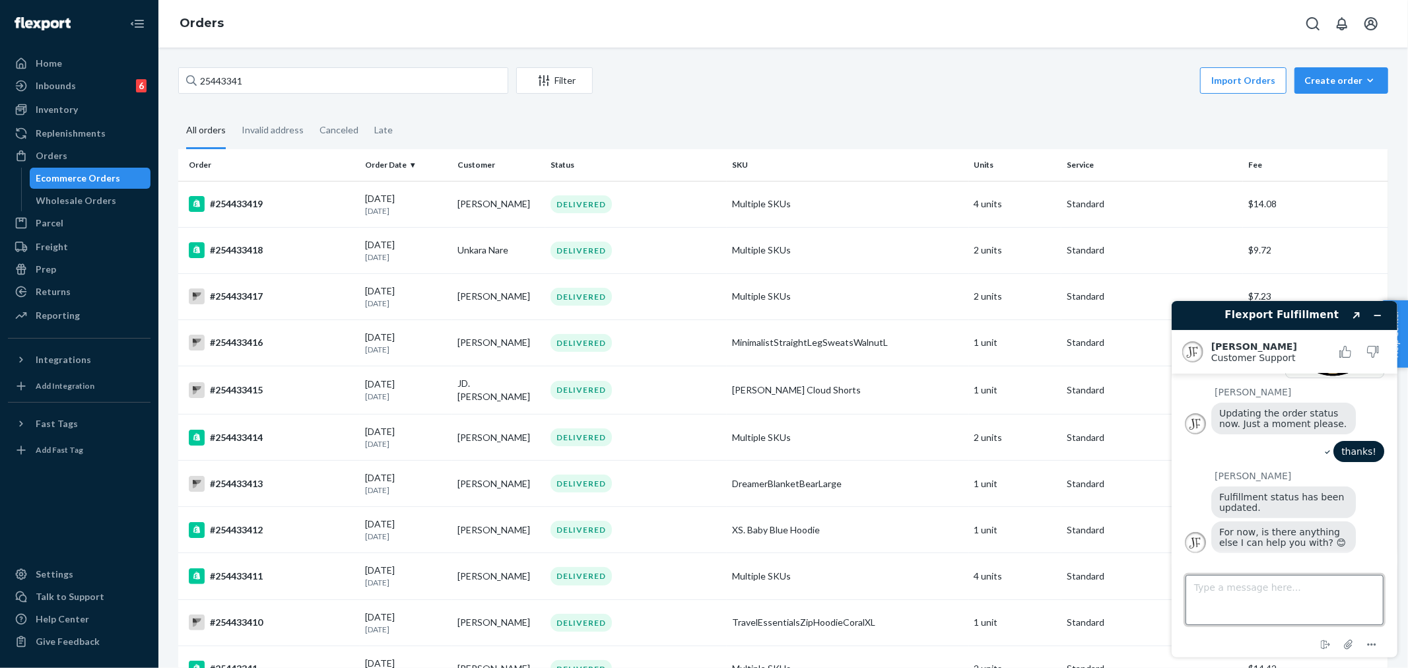
drag, startPoint x: 1247, startPoint y: 594, endPoint x: 1257, endPoint y: 596, distance: 10.7
click at [1247, 593] on textarea "Type a message here..." at bounding box center [1284, 599] width 198 height 50
click at [1224, 585] on textarea "Type a message here..." at bounding box center [1284, 599] width 198 height 50
click at [1279, 586] on textarea "All good for now. Thnak you!" at bounding box center [1284, 599] width 198 height 50
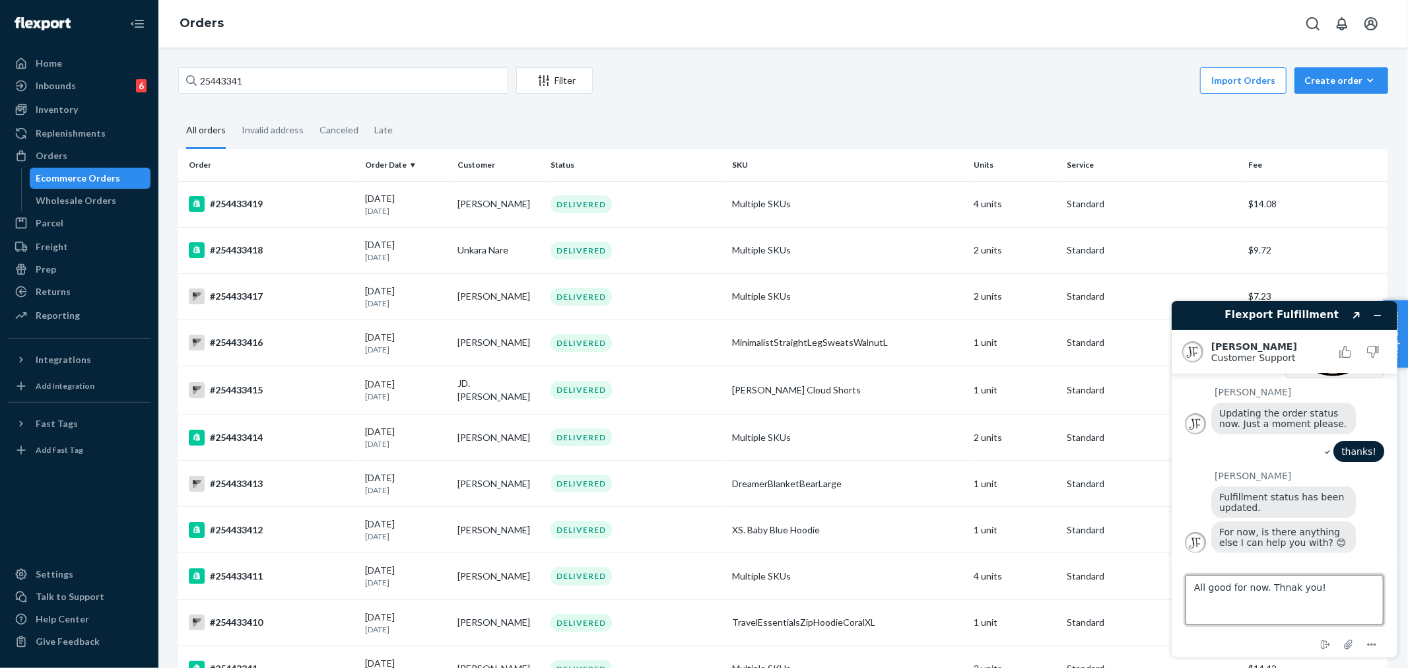
click at [1279, 586] on textarea "All good for now. Thnak you!" at bounding box center [1284, 599] width 198 height 50
drag, startPoint x: 1279, startPoint y: 586, endPoint x: 1284, endPoint y: 612, distance: 26.2
click at [1281, 613] on textarea "All good for now. Thnak you!" at bounding box center [1284, 599] width 198 height 50
click at [1278, 593] on textarea "All good for now. Thnak you!" at bounding box center [1284, 599] width 198 height 50
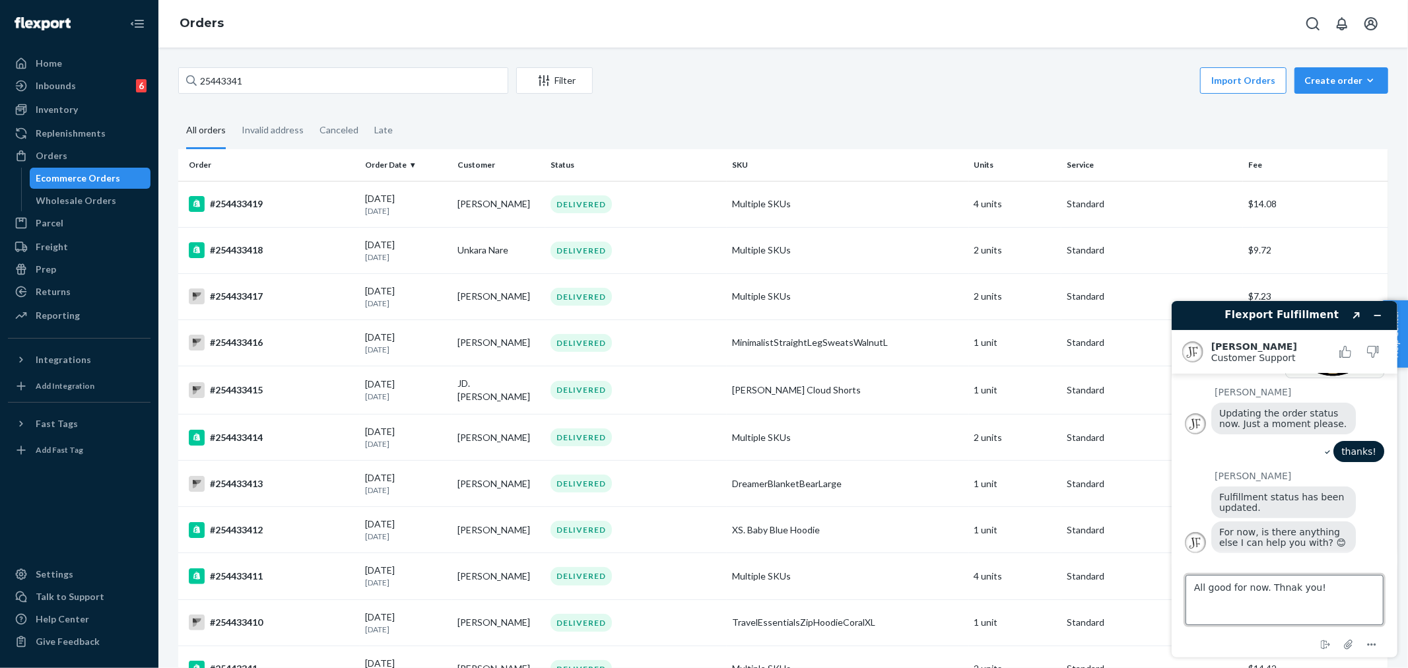
type textarea "All good for now. Thank you!"
click at [1329, 592] on textarea "All good for now. Thank you!" at bounding box center [1284, 599] width 198 height 50
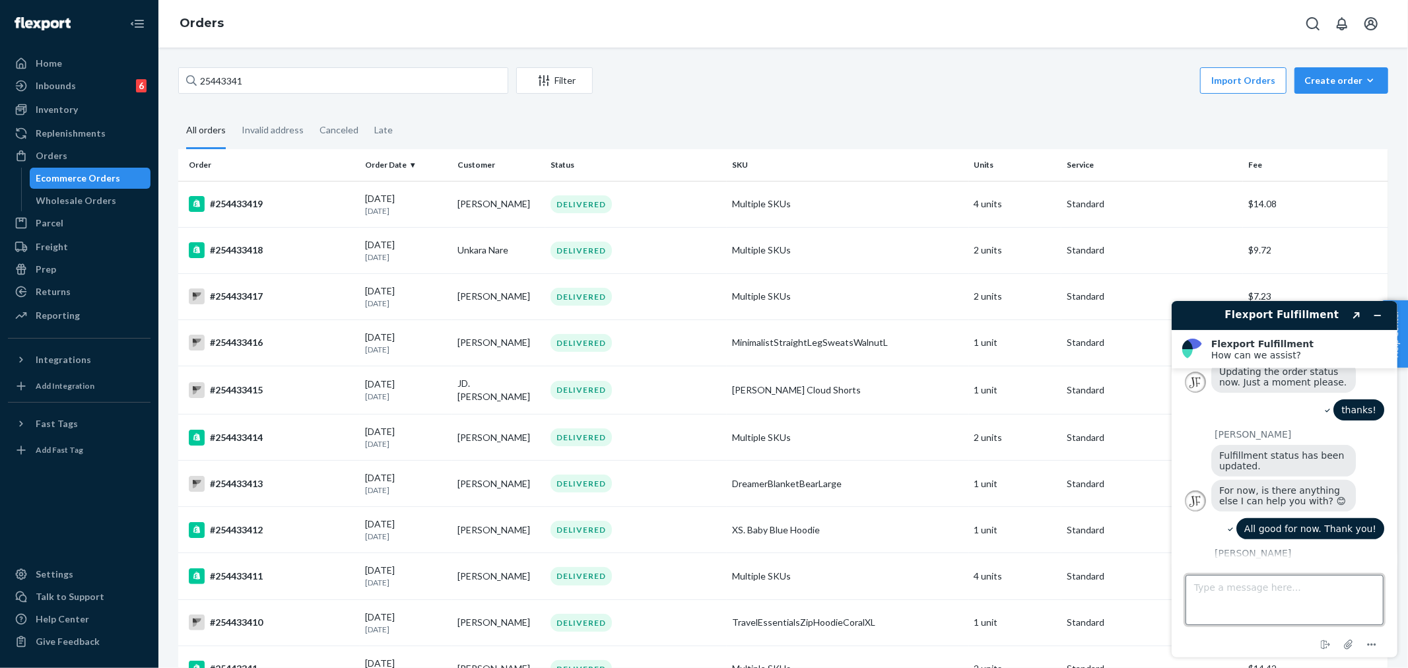
scroll to position [601, 0]
